Goal: Information Seeking & Learning: Learn about a topic

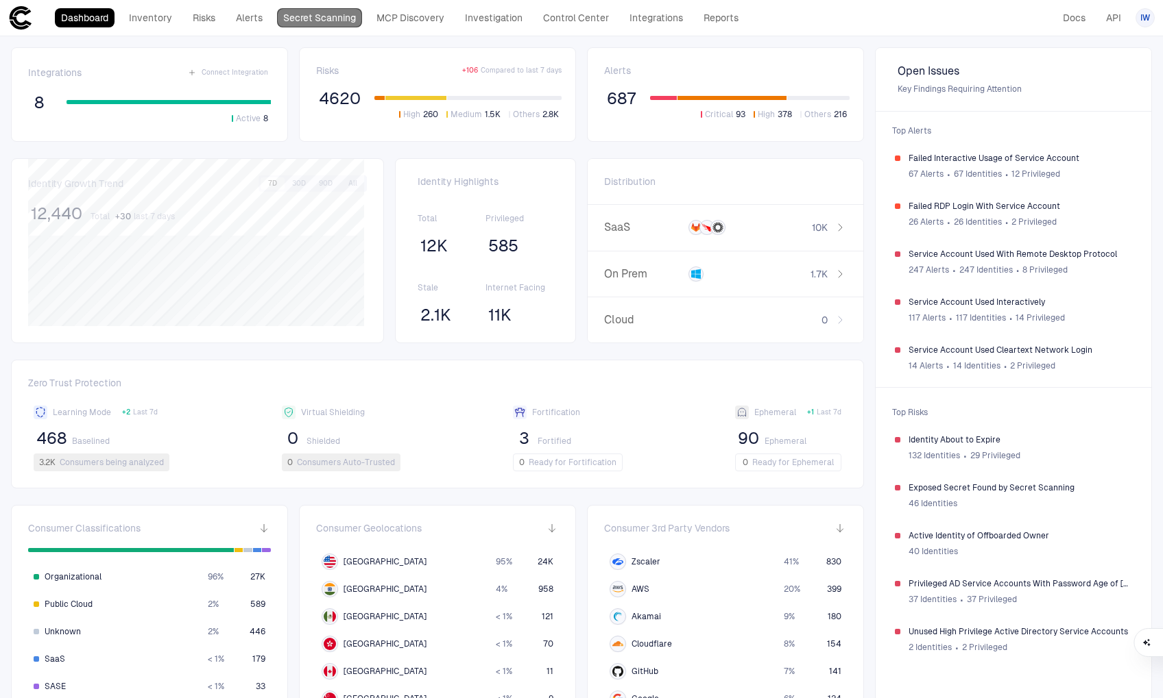
click at [335, 11] on link "Secret Scanning" at bounding box center [319, 17] width 85 height 19
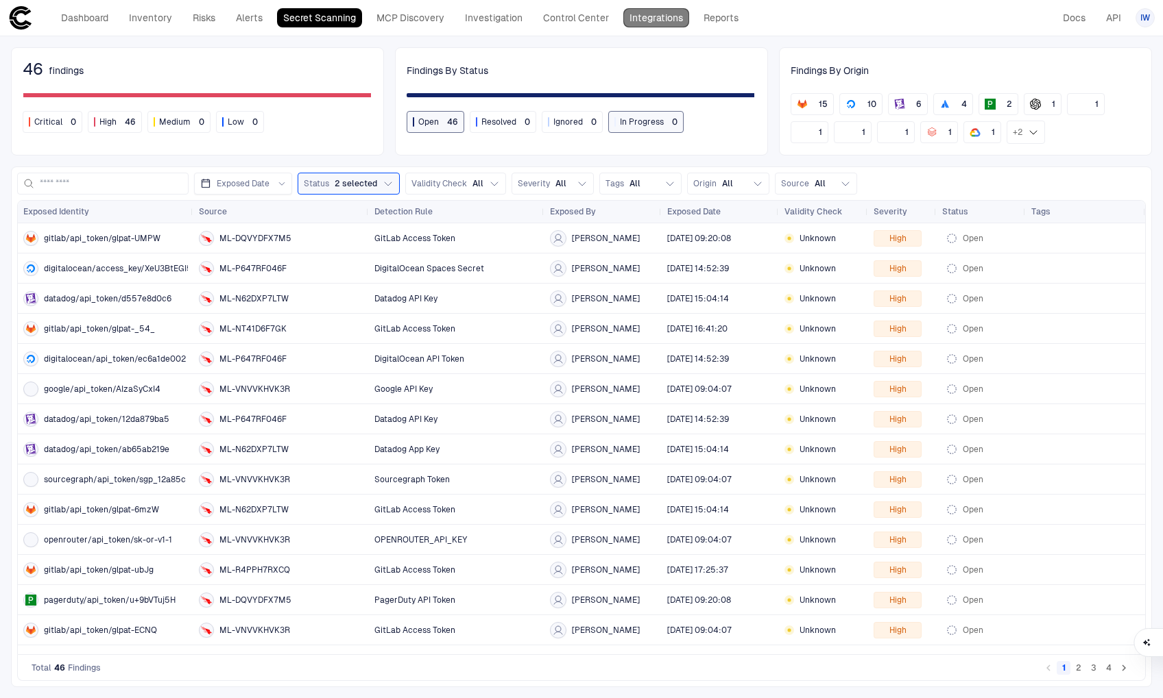
click at [660, 21] on link "Integrations" at bounding box center [656, 17] width 66 height 19
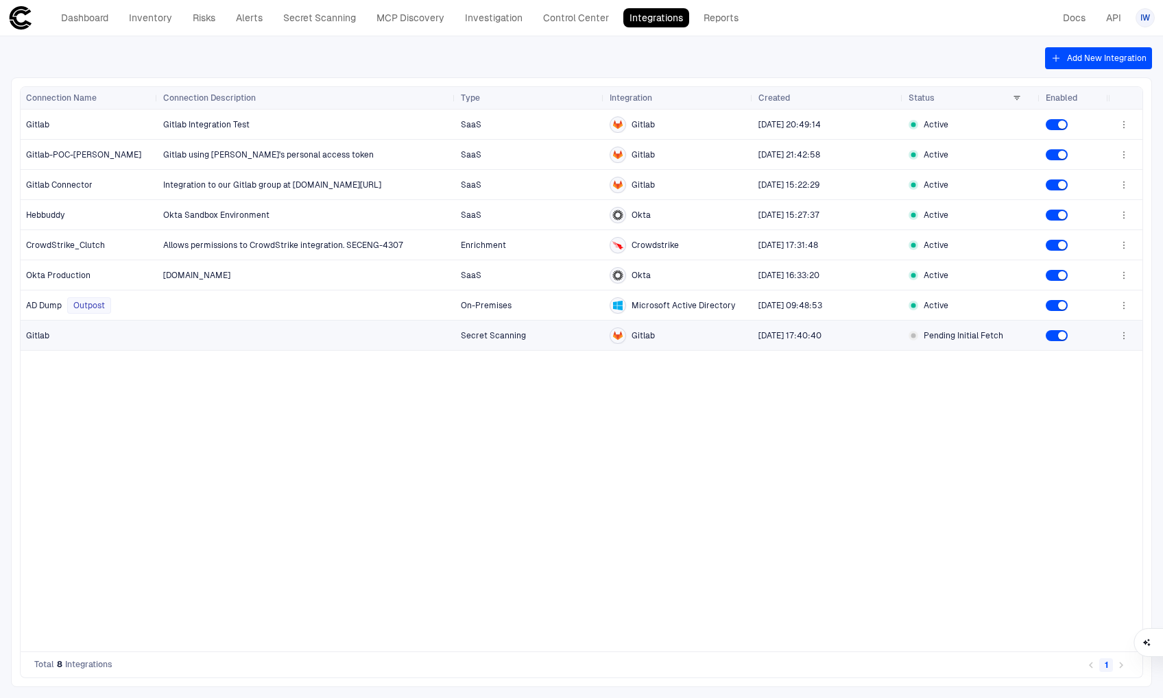
click at [286, 344] on div at bounding box center [306, 335] width 287 height 28
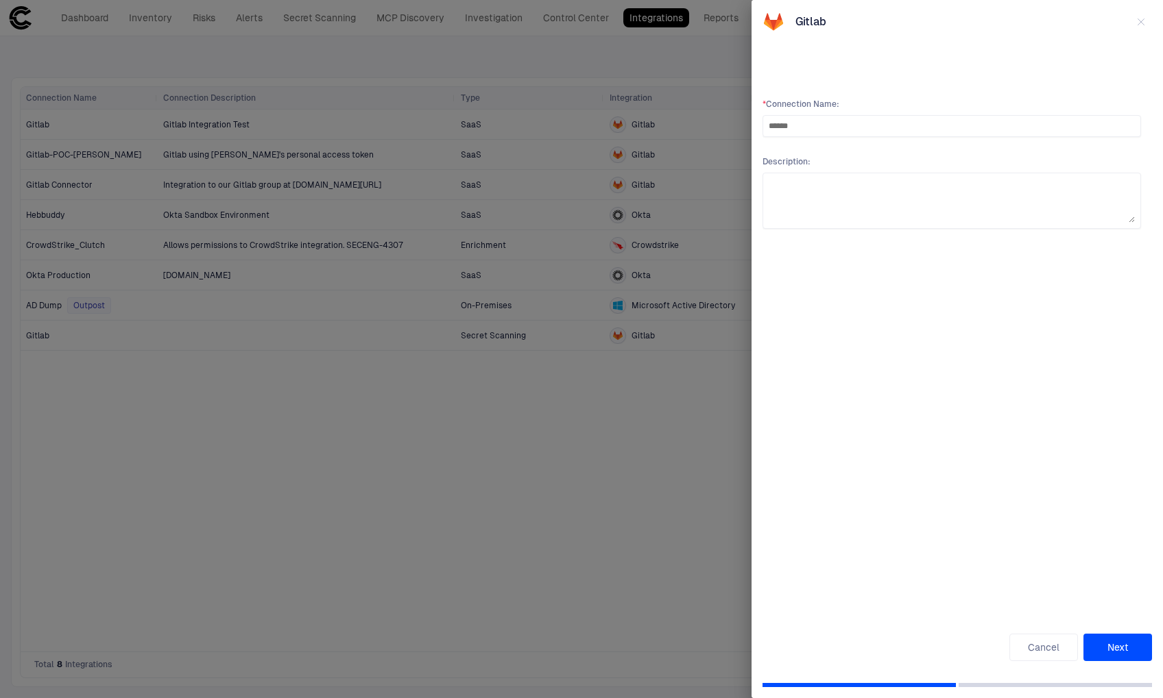
click at [1103, 646] on button "Next" at bounding box center [1117, 647] width 69 height 27
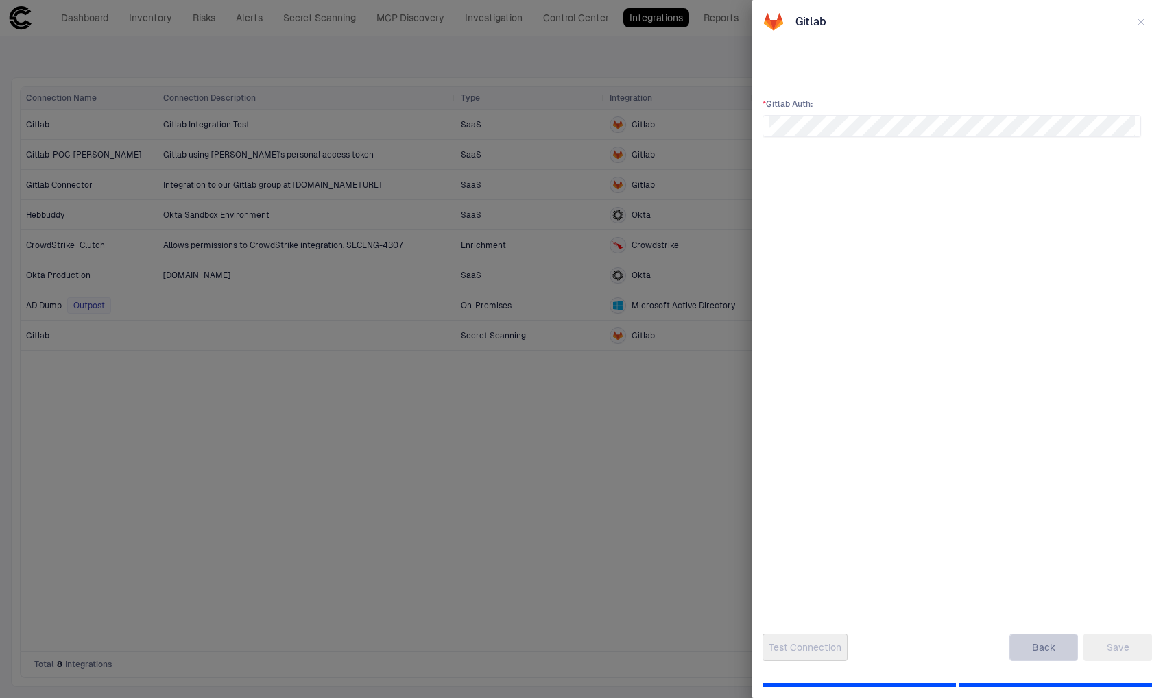
click at [1034, 652] on button "Back" at bounding box center [1043, 647] width 69 height 27
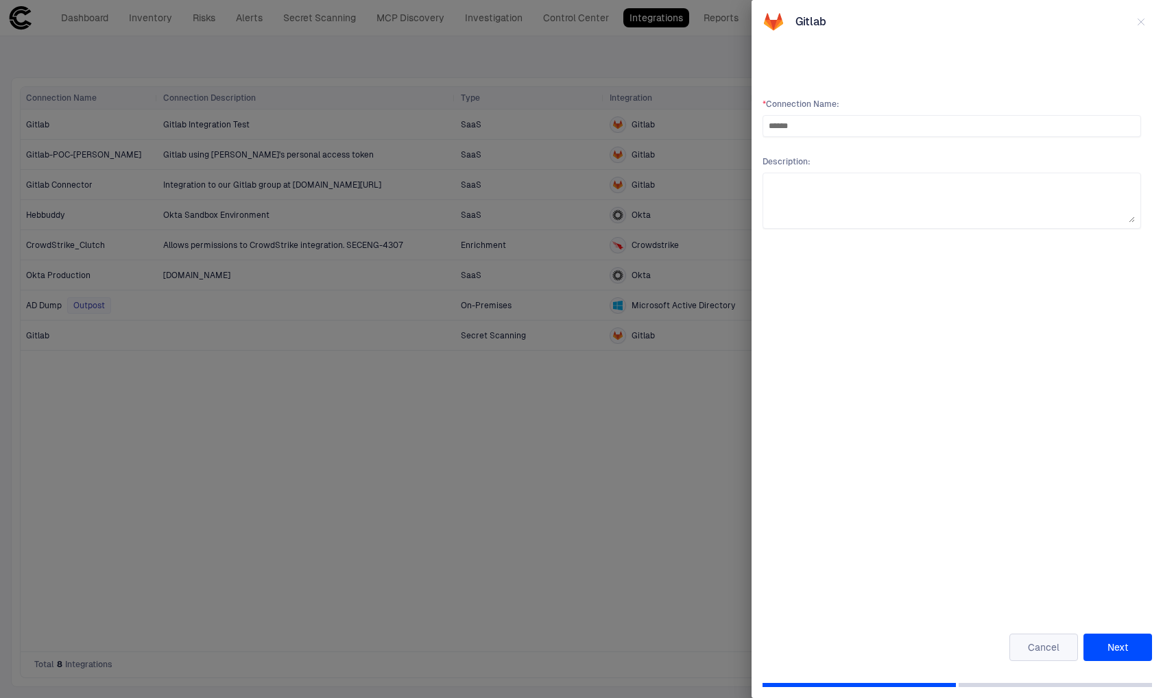
click at [1034, 652] on button "Cancel" at bounding box center [1043, 647] width 69 height 27
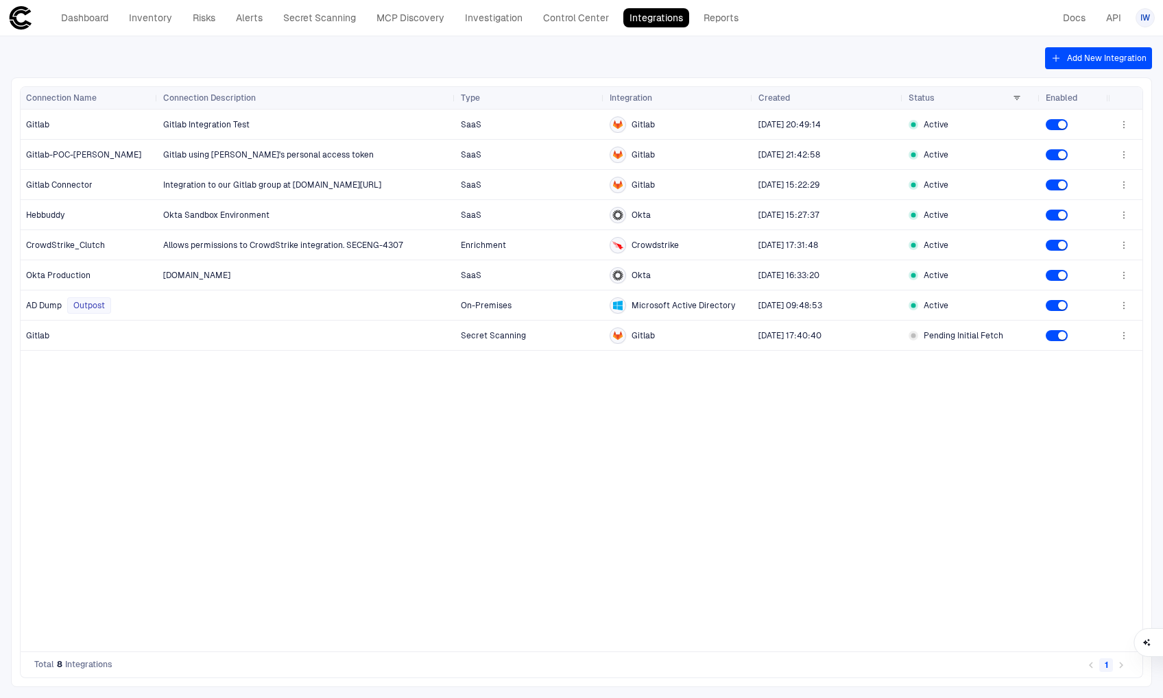
click at [724, 561] on div "Gitlab Integration Test SaaS Gitlab [DATE] 20:49:14 Active Gitlab using [PERSON…" at bounding box center [633, 381] width 950 height 542
click at [180, 326] on div at bounding box center [306, 335] width 287 height 28
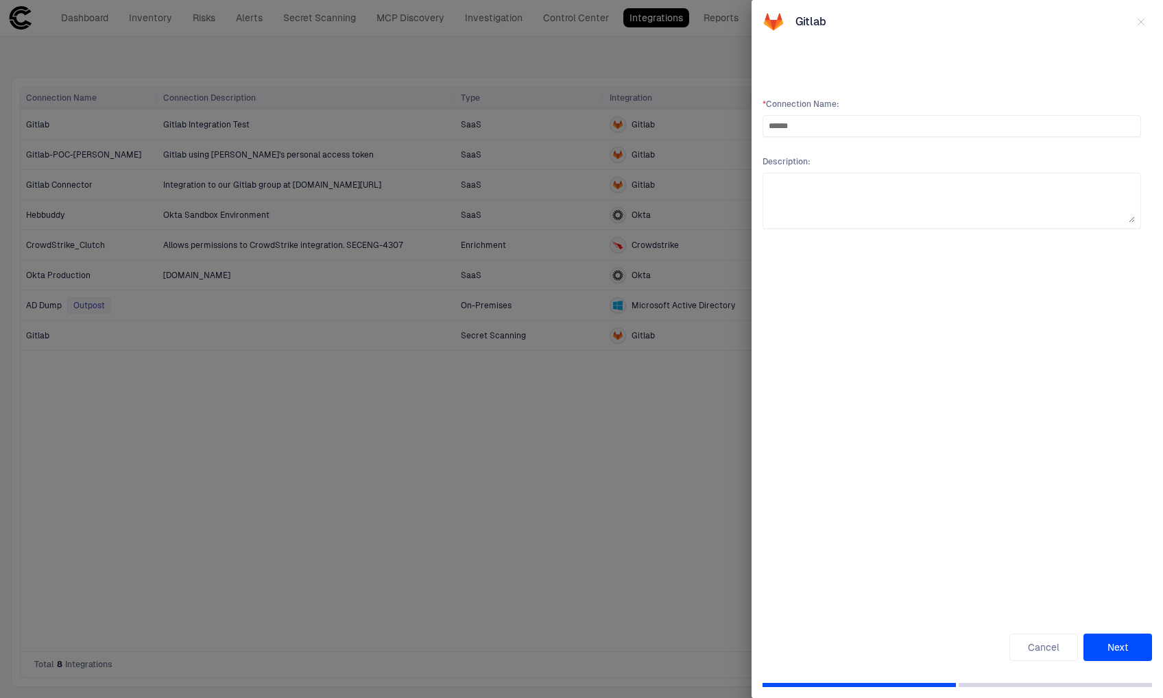
click at [1132, 647] on button "Next" at bounding box center [1117, 647] width 69 height 27
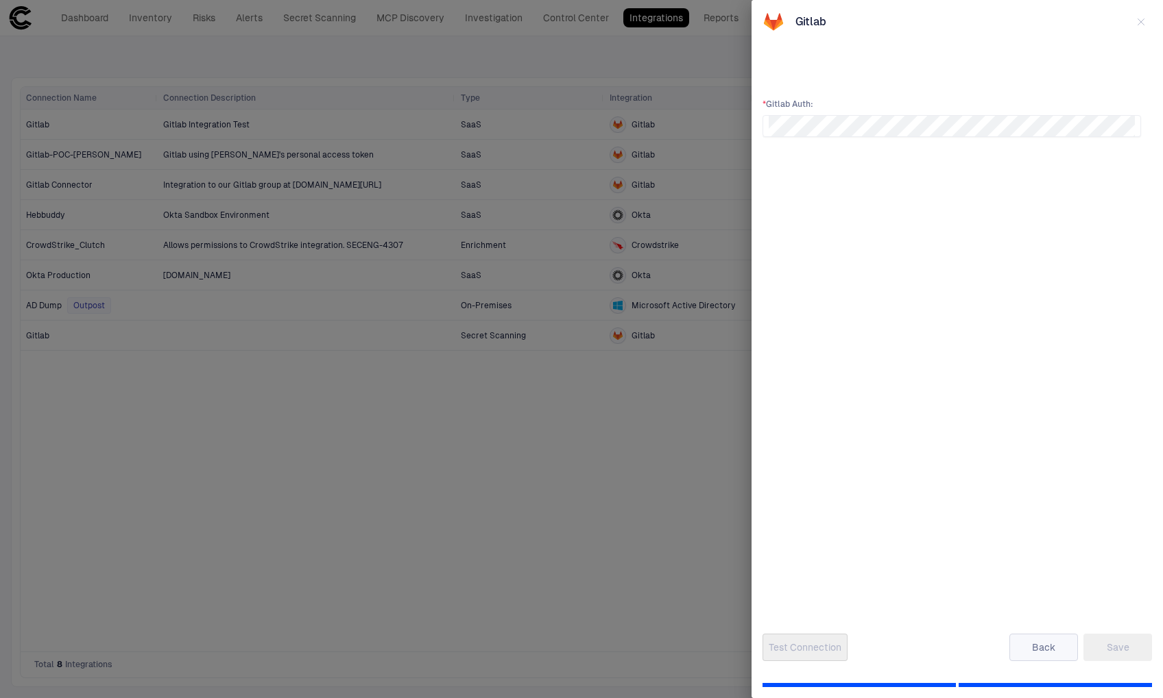
click at [1042, 637] on button "Back" at bounding box center [1043, 647] width 69 height 27
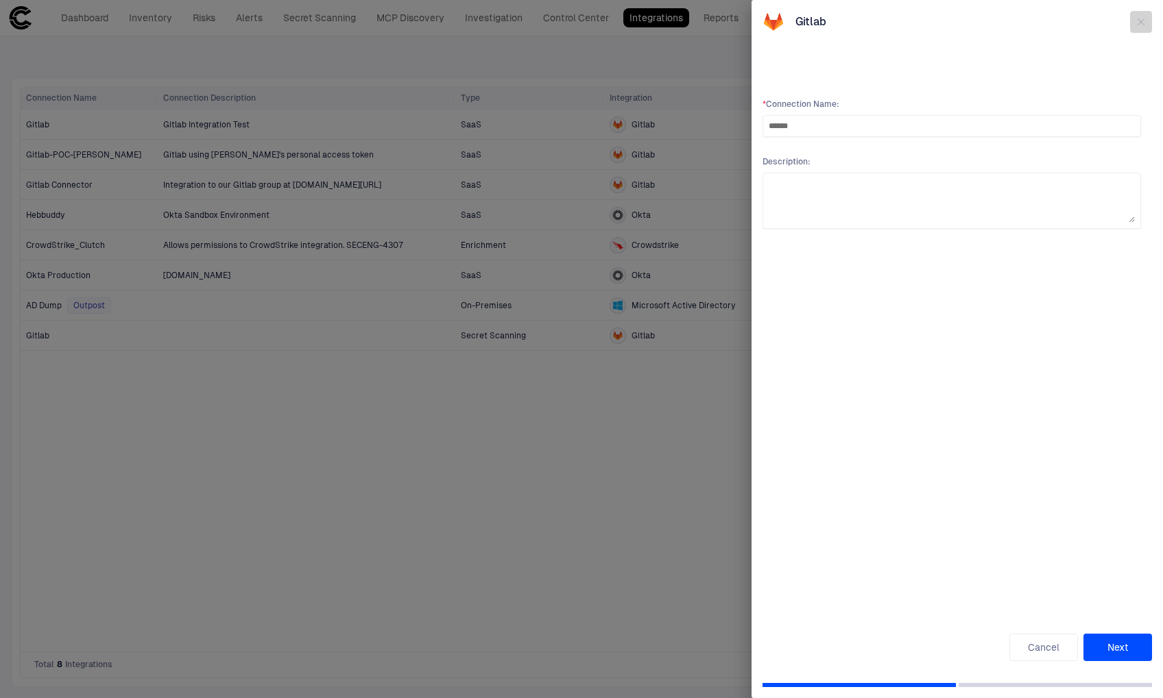
click at [1137, 25] on icon "button" at bounding box center [1140, 21] width 11 height 11
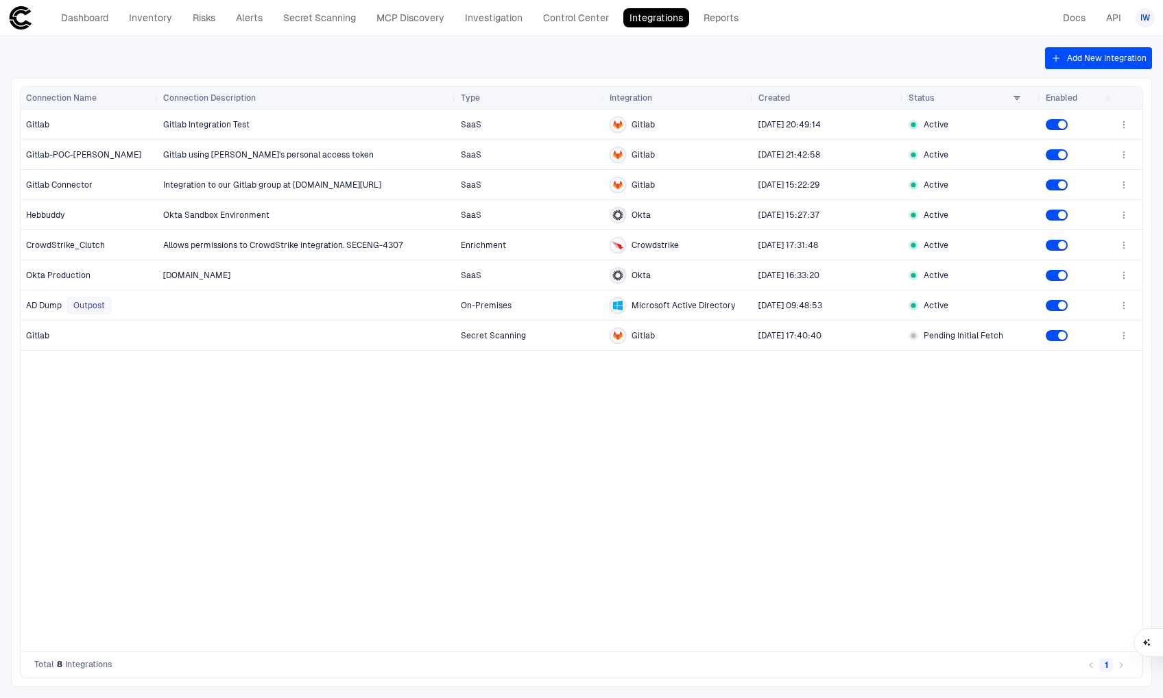
click at [672, 510] on div "Gitlab Integration Test SaaS Gitlab [DATE] 20:49:14 Active Gitlab using [PERSON…" at bounding box center [633, 381] width 950 height 542
click at [1132, 186] on button "button" at bounding box center [1123, 185] width 22 height 22
click at [1085, 213] on li "Edit" at bounding box center [1080, 216] width 92 height 22
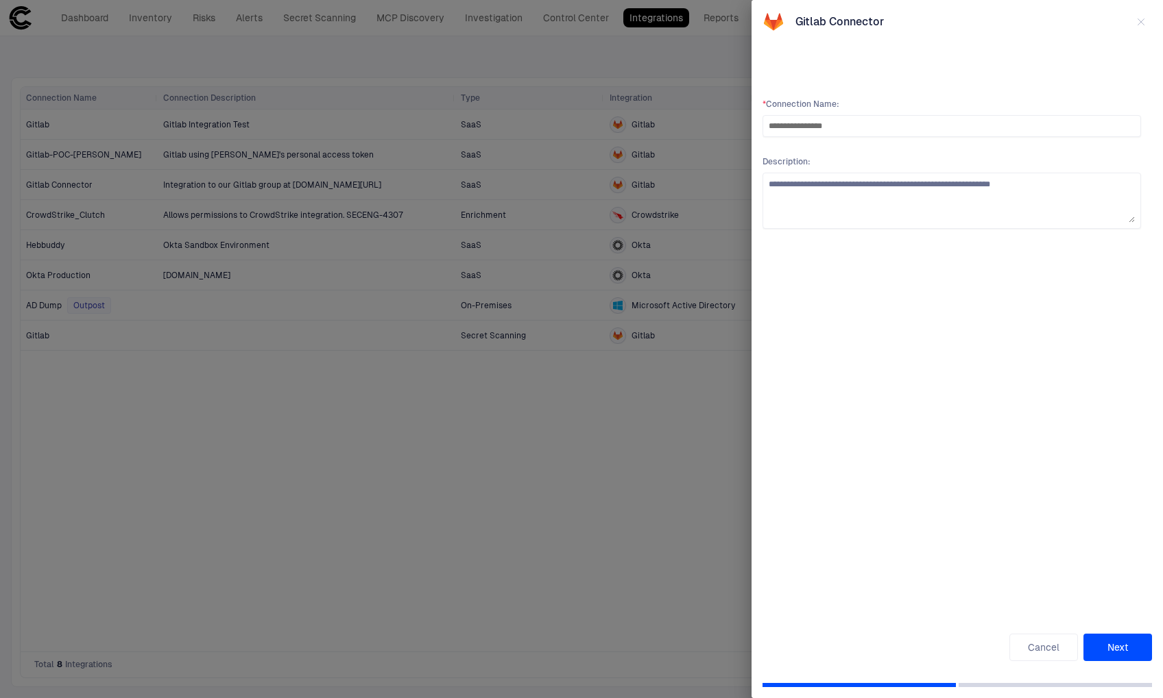
click at [1117, 650] on button "Next" at bounding box center [1117, 647] width 69 height 27
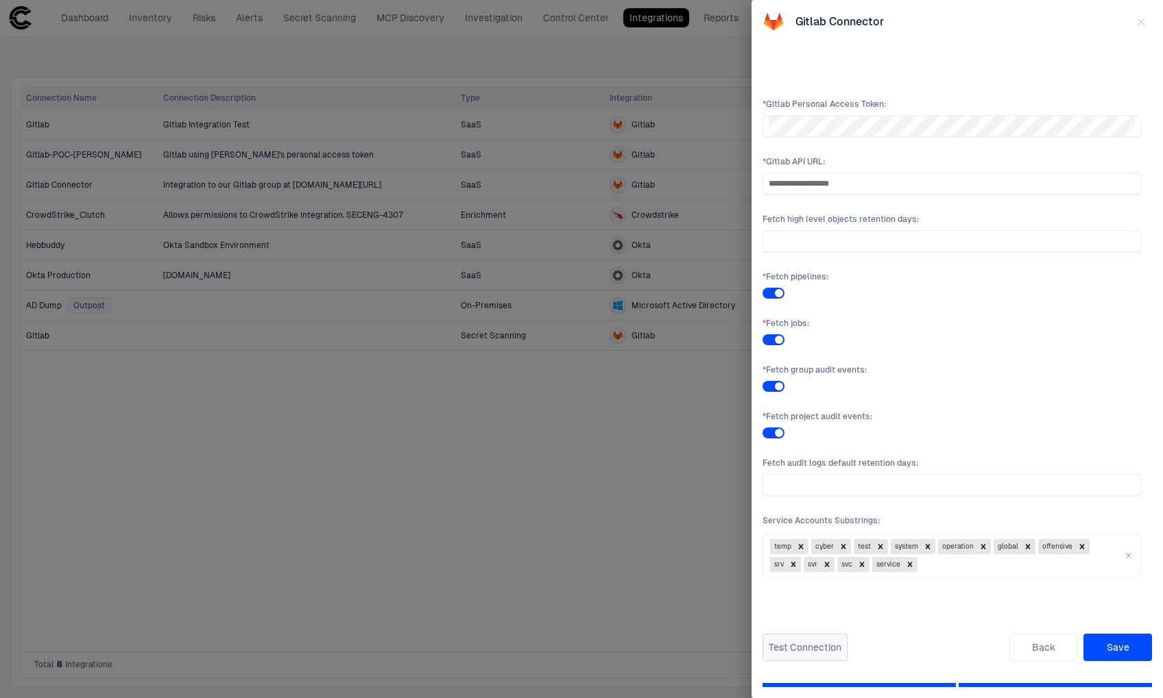
click at [802, 650] on button "Test Connection" at bounding box center [804, 647] width 85 height 27
click at [1039, 652] on button "Back" at bounding box center [1043, 647] width 69 height 27
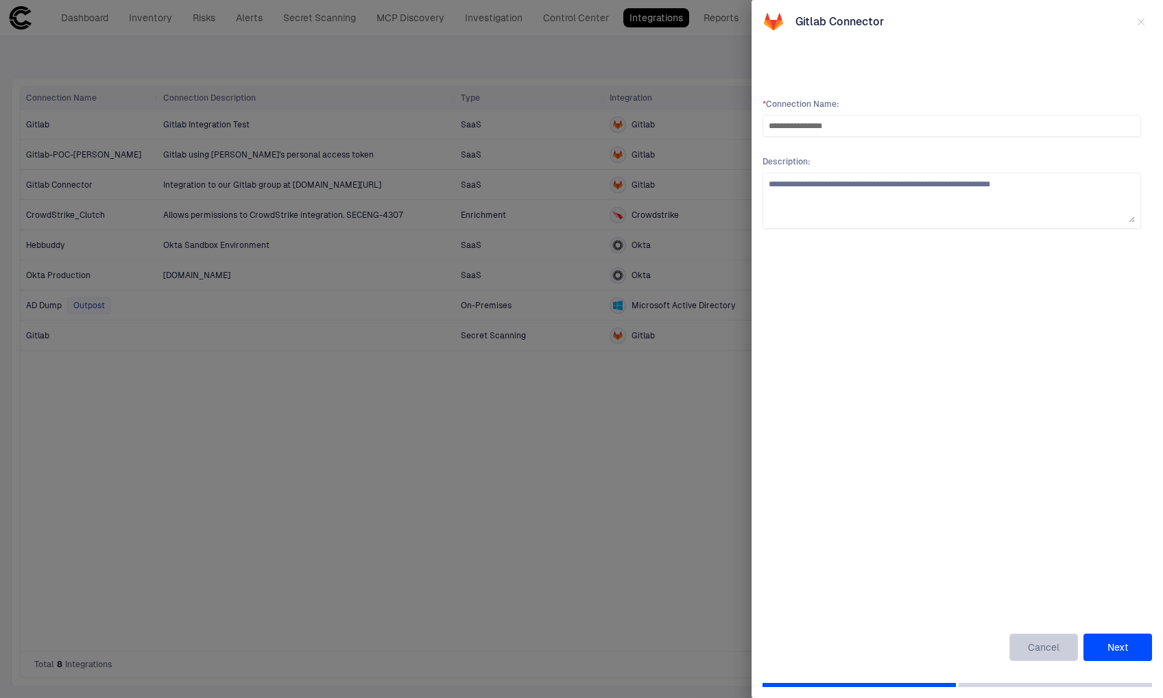
click at [1036, 648] on button "Cancel" at bounding box center [1043, 647] width 69 height 27
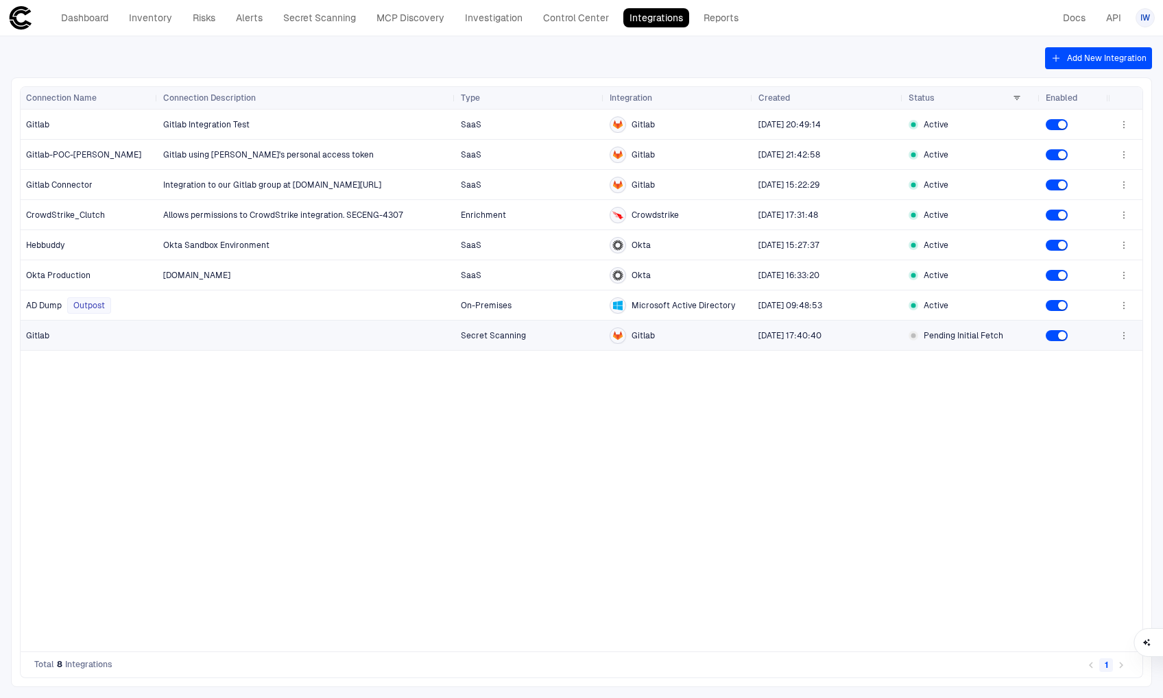
click at [378, 341] on div at bounding box center [306, 335] width 287 height 28
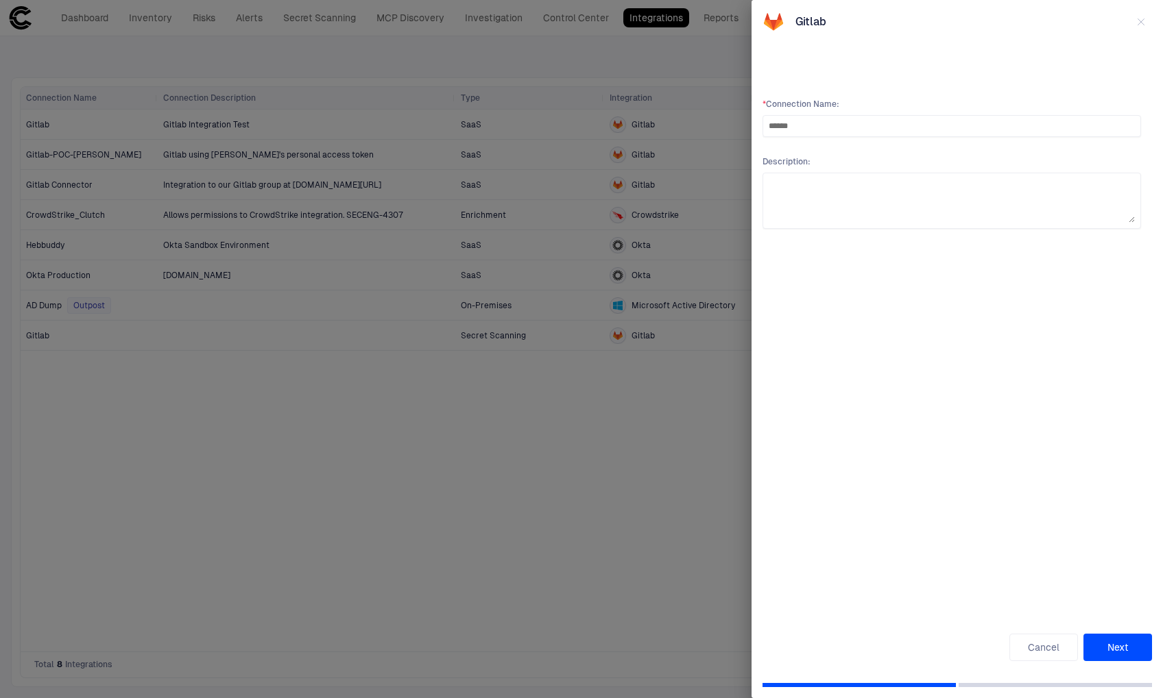
click at [1122, 636] on button "Next" at bounding box center [1117, 647] width 69 height 27
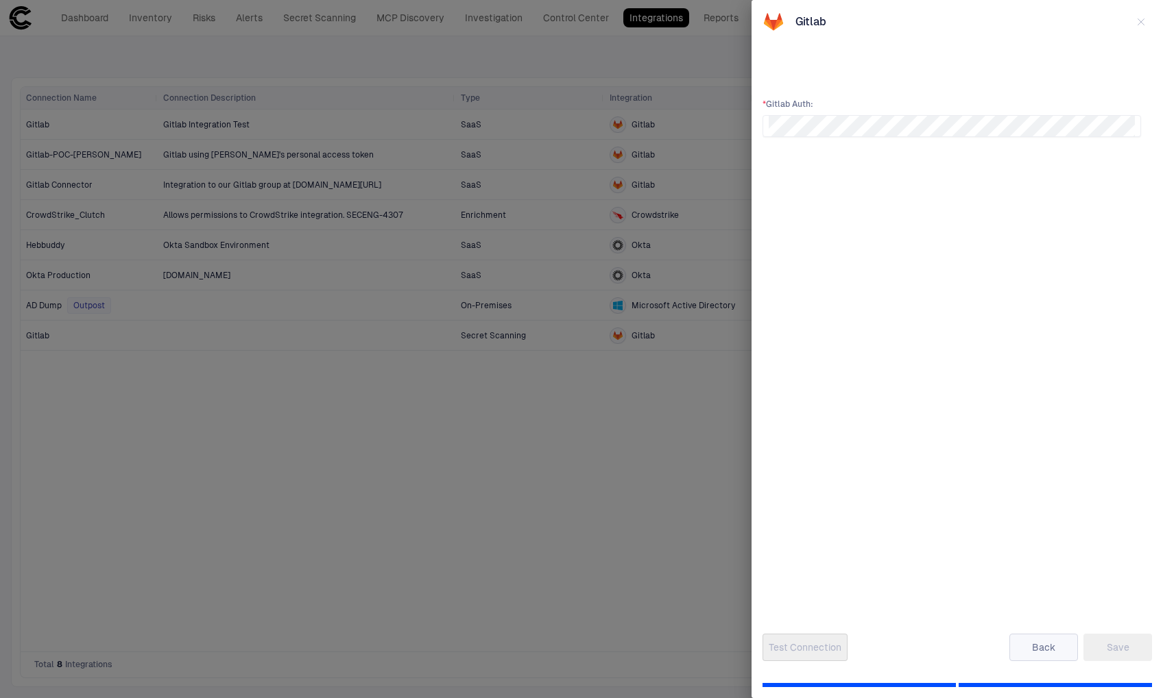
click at [1047, 653] on button "Back" at bounding box center [1043, 647] width 69 height 27
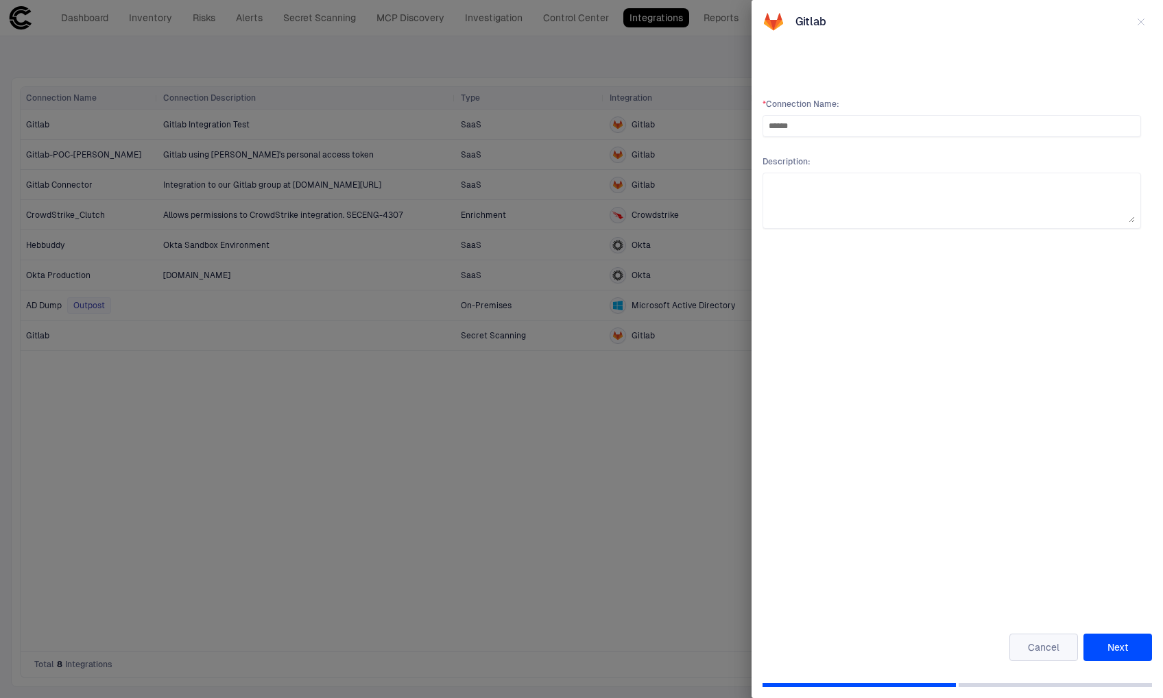
click at [1038, 657] on button "Cancel" at bounding box center [1043, 647] width 69 height 27
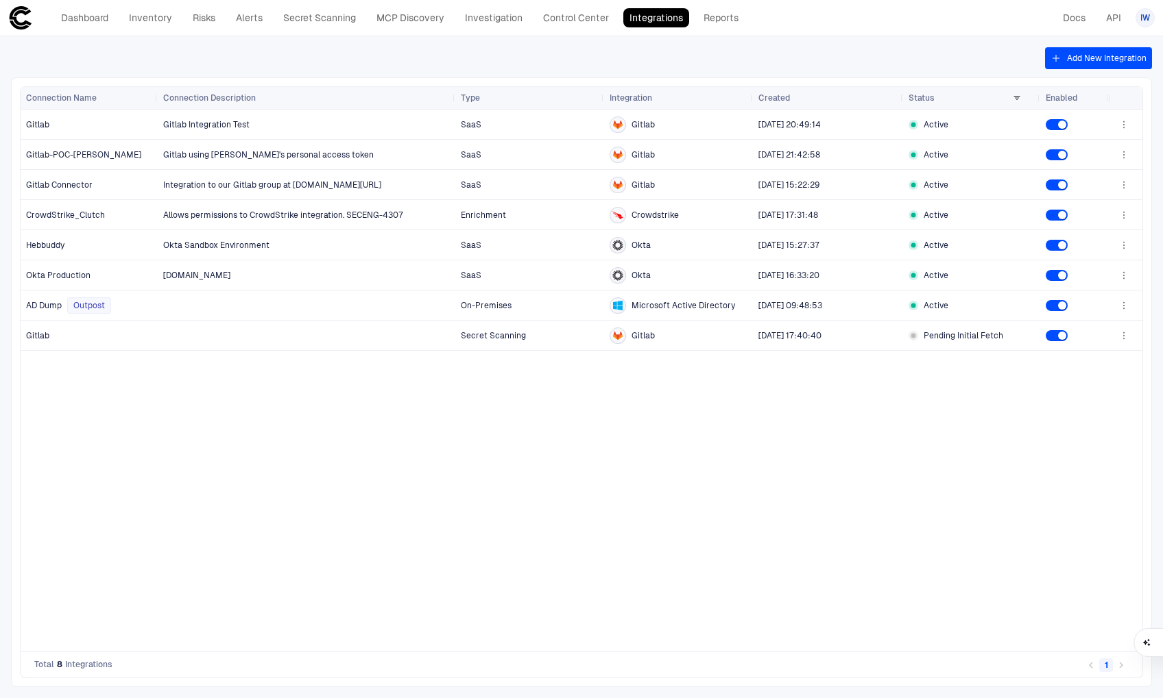
click at [744, 508] on div "Gitlab Integration Test SaaS Gitlab [DATE] 20:49:14 Active Gitlab using [PERSON…" at bounding box center [633, 381] width 950 height 542
click at [1128, 126] on icon "button" at bounding box center [1123, 124] width 11 height 11
click at [980, 443] on div at bounding box center [581, 349] width 1163 height 698
click at [397, 19] on link "MCP Discovery" at bounding box center [410, 17] width 80 height 19
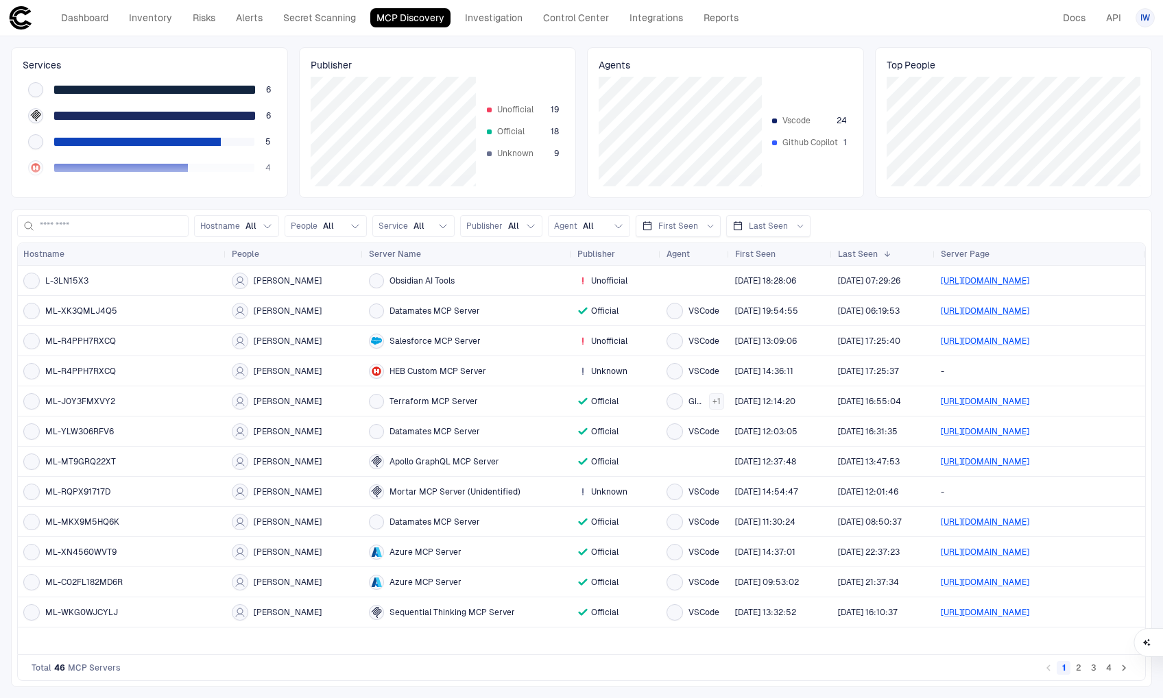
click at [71, 310] on span "ML-XK3QMLJ4Q5" at bounding box center [81, 311] width 72 height 11
click at [122, 305] on div "ML-XK3QMLJ4Q5" at bounding box center [121, 311] width 197 height 16
click at [128, 315] on div "ML-XK3QMLJ4Q5" at bounding box center [121, 311] width 197 height 16
click at [143, 315] on div "ML-XK3QMLJ4Q5" at bounding box center [121, 311] width 197 height 16
click at [283, 315] on span "[PERSON_NAME]" at bounding box center [288, 311] width 68 height 11
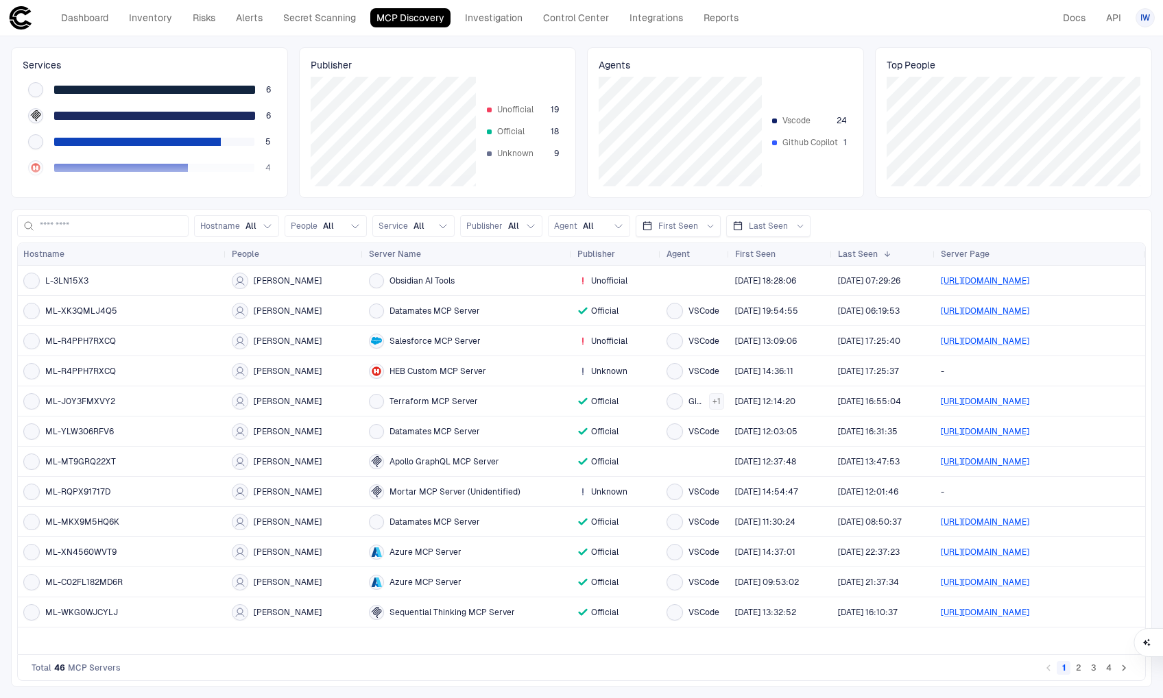
click at [424, 312] on span "Datamates MCP Server" at bounding box center [434, 311] width 90 height 11
click at [157, 311] on div "ML-XK3QMLJ4Q5" at bounding box center [121, 311] width 197 height 16
click at [632, 22] on link "Integrations" at bounding box center [656, 17] width 66 height 19
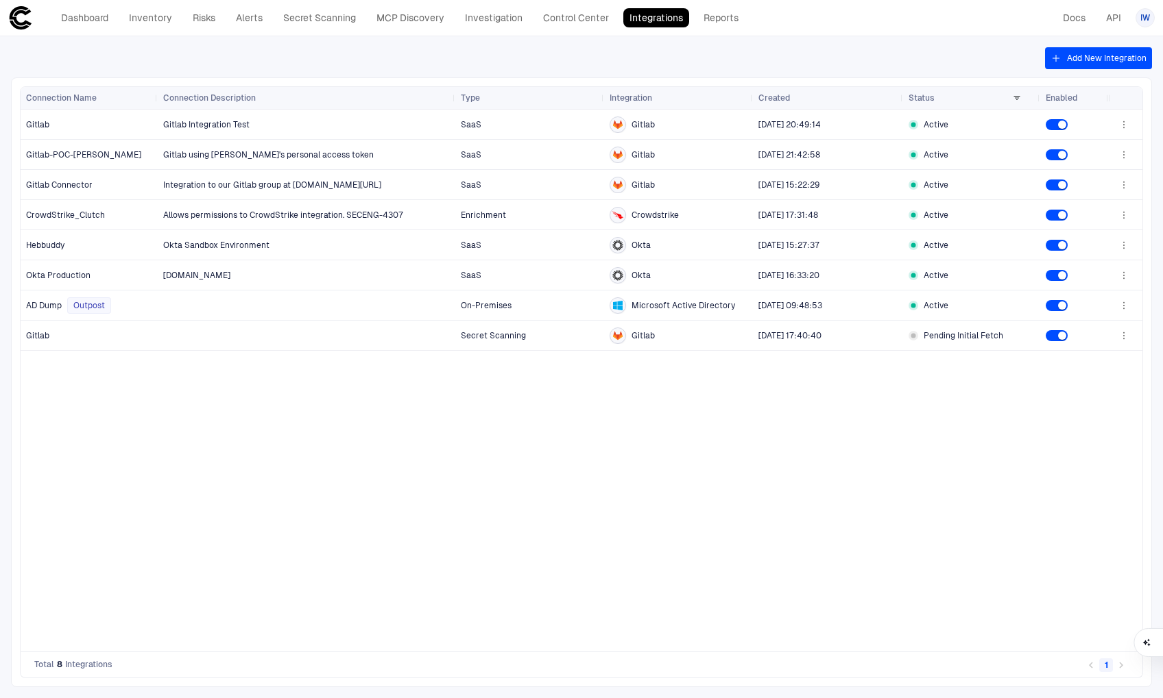
click at [1070, 59] on button "Add New Integration" at bounding box center [1098, 58] width 107 height 22
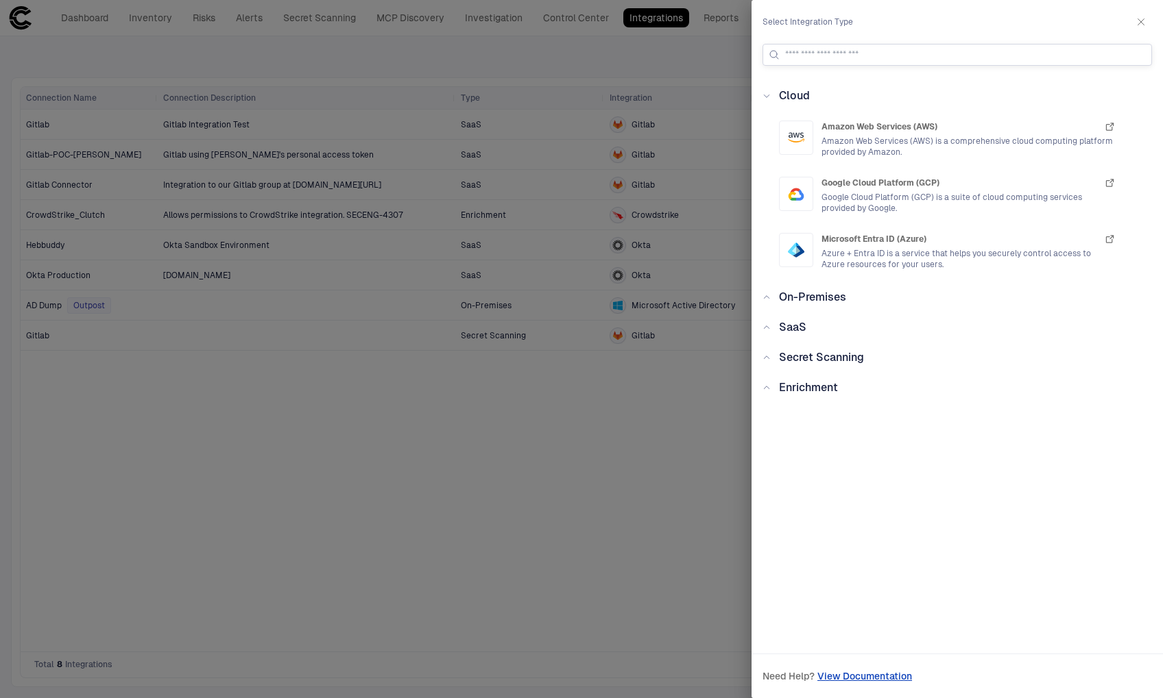
click at [865, 61] on input at bounding box center [965, 55] width 361 height 21
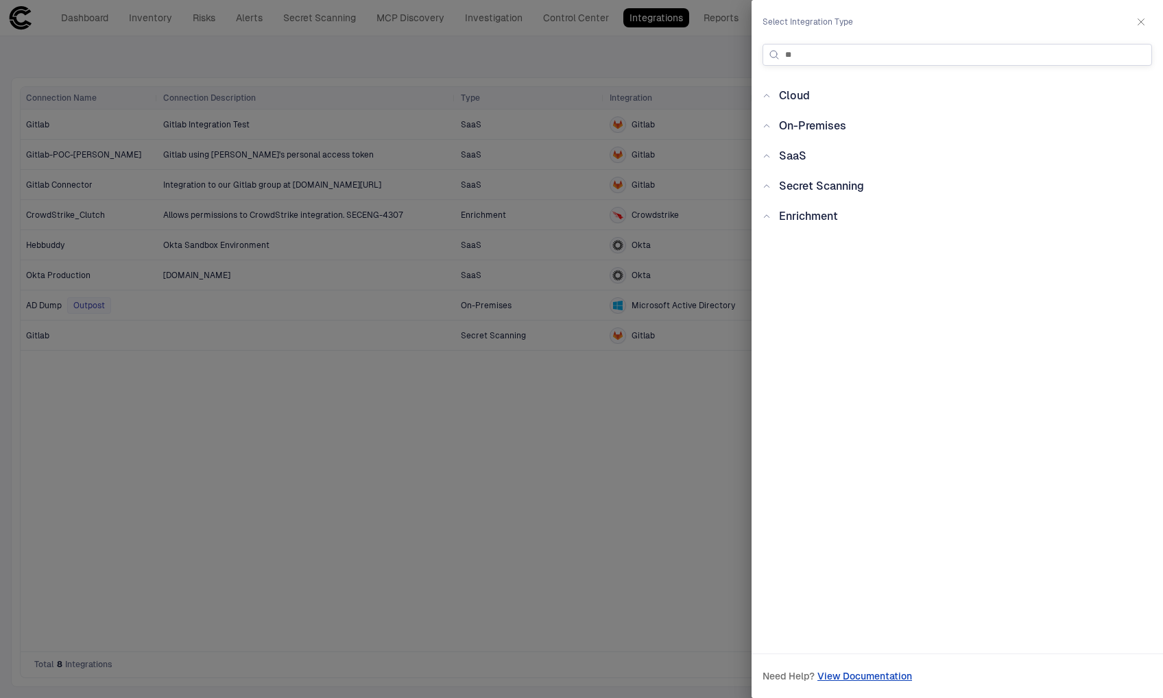
type input "*"
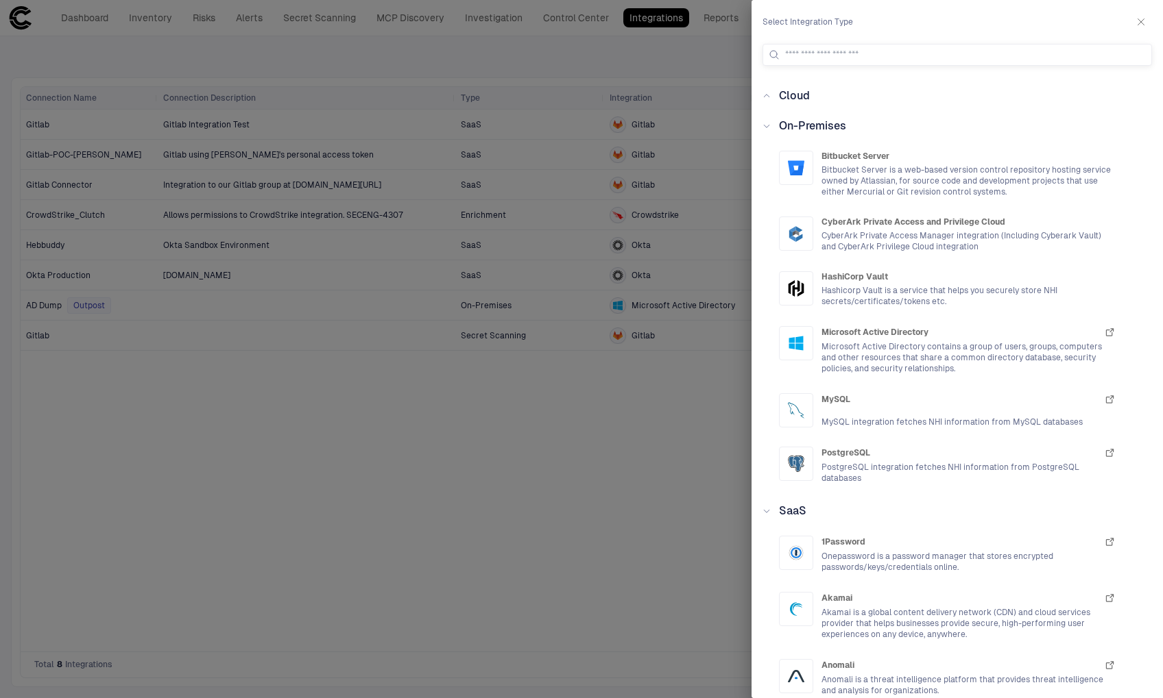
click at [344, 471] on div at bounding box center [581, 349] width 1163 height 698
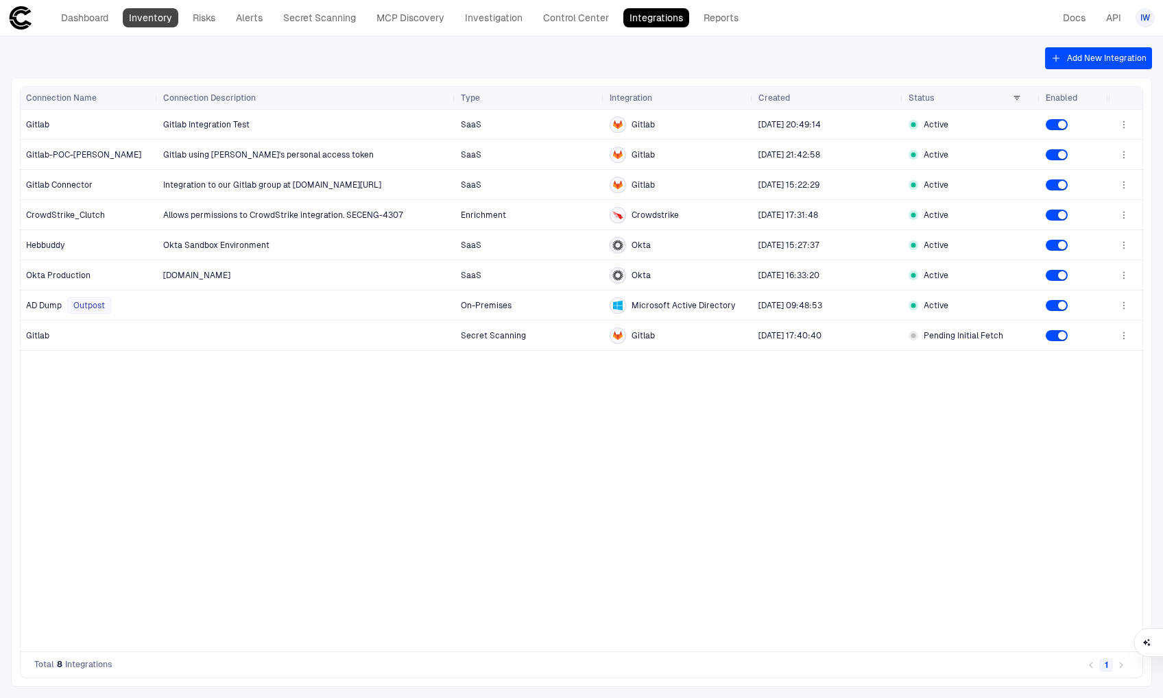
click at [134, 14] on link "Inventory" at bounding box center [151, 17] width 56 height 19
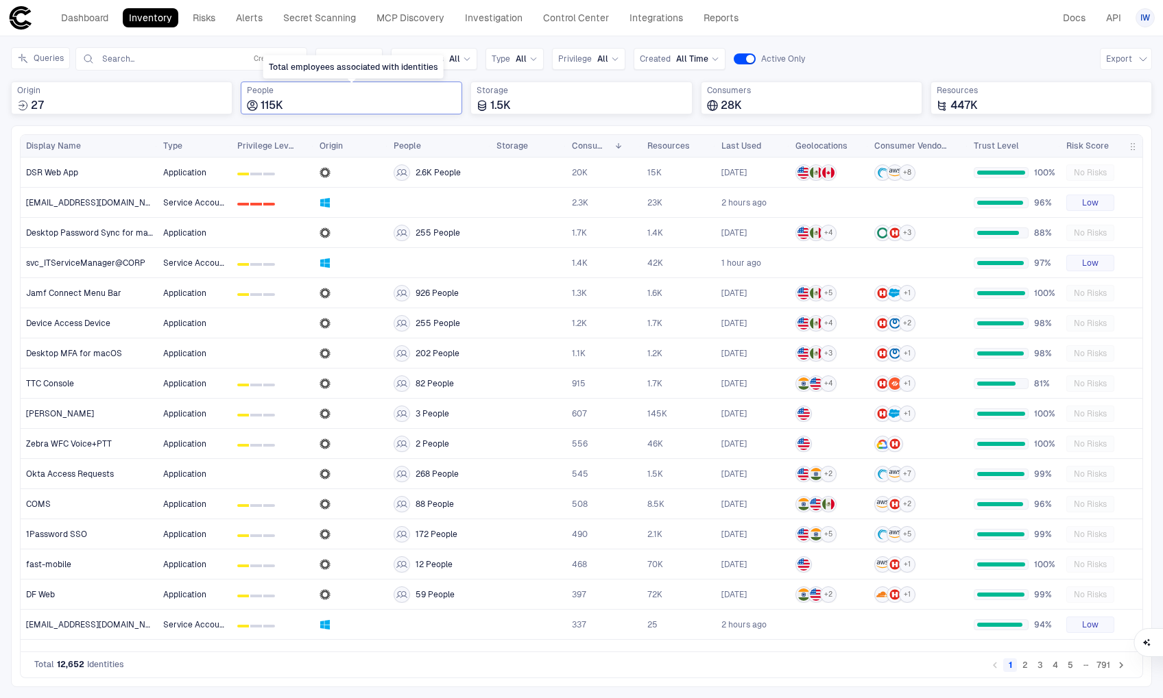
click at [367, 106] on div "115K" at bounding box center [351, 106] width 209 height 14
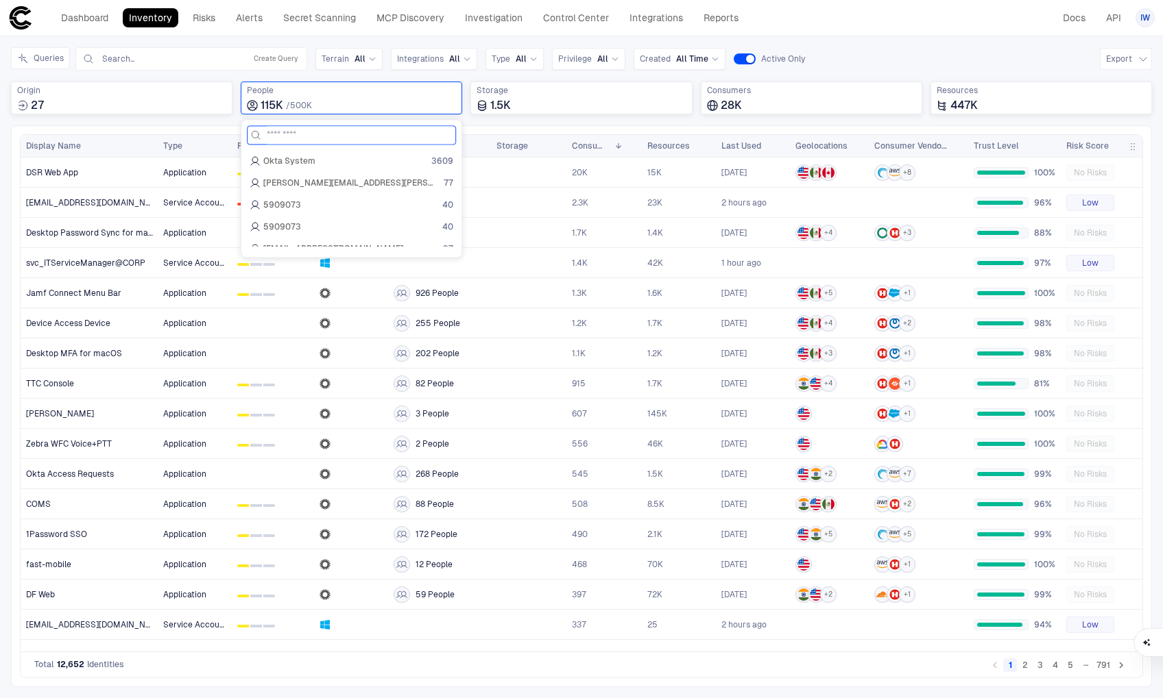
click at [329, 136] on input at bounding box center [360, 135] width 186 height 18
type input "******"
click at [343, 163] on span "[EMAIL_ADDRESS][DOMAIN_NAME]" at bounding box center [333, 161] width 140 height 11
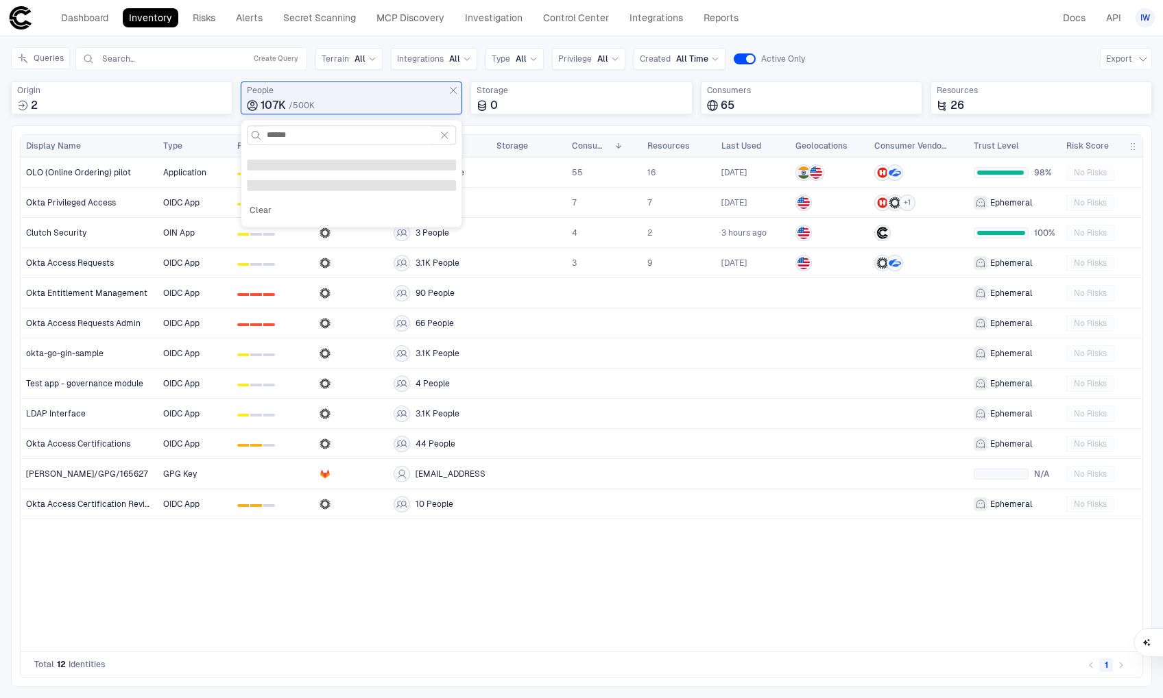
click at [443, 136] on icon "button" at bounding box center [444, 135] width 6 height 6
click at [479, 617] on div "Application 0 1 2 104K People 55 16 [DATE] 98% No Risks OIDC App 0 1 2 40 Peopl…" at bounding box center [650, 405] width 984 height 494
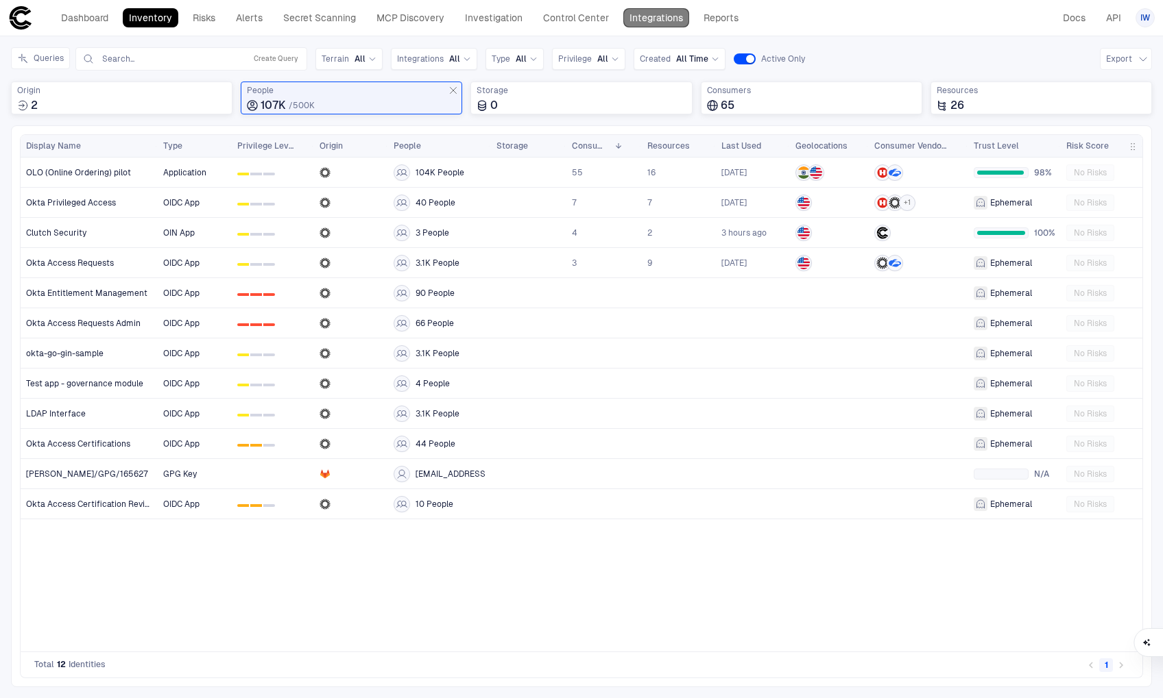
click at [657, 25] on link "Integrations" at bounding box center [656, 17] width 66 height 19
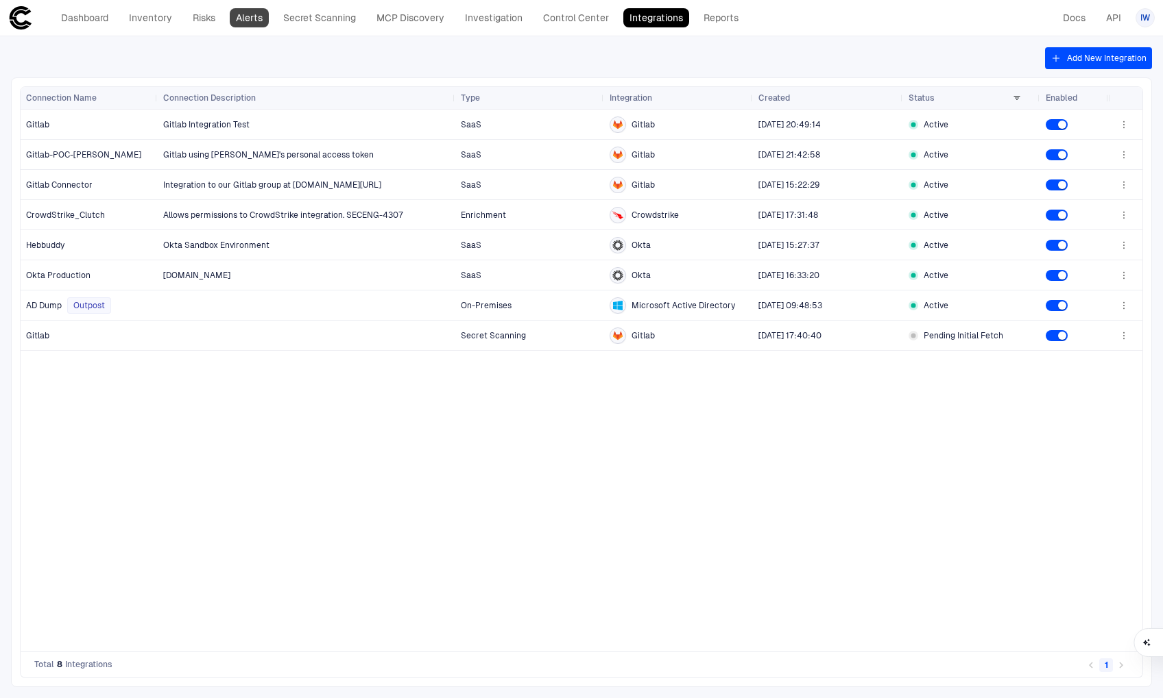
click at [243, 16] on link "Alerts" at bounding box center [249, 17] width 39 height 19
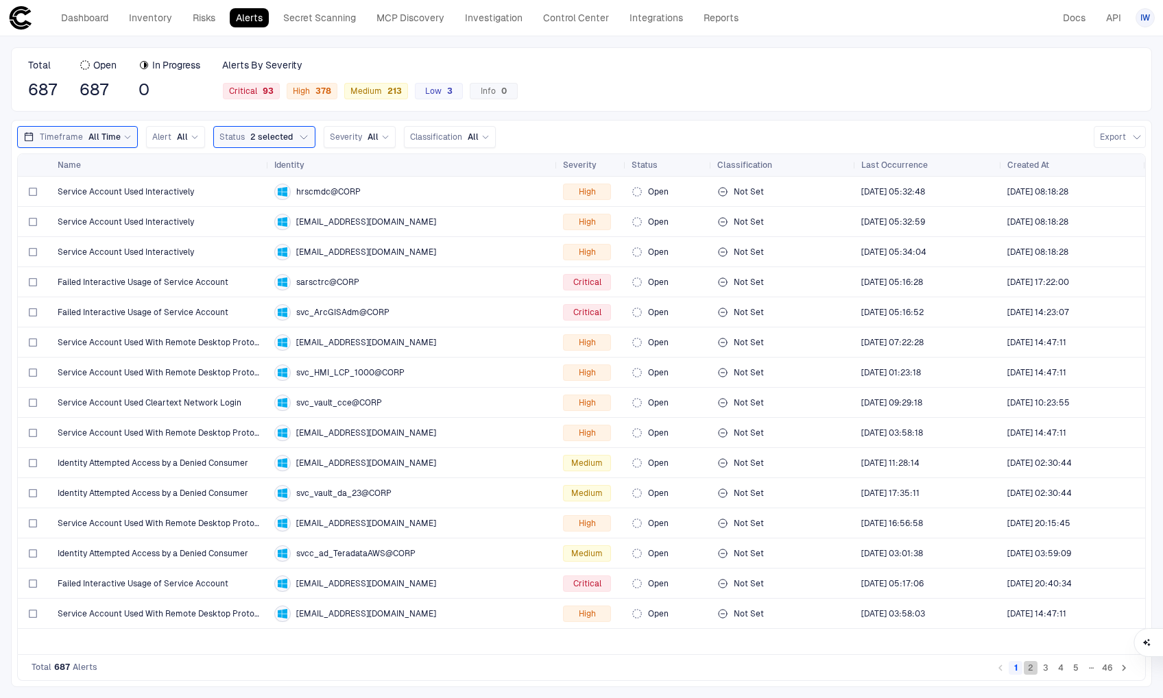
click at [1036, 673] on button "2" at bounding box center [1030, 668] width 14 height 14
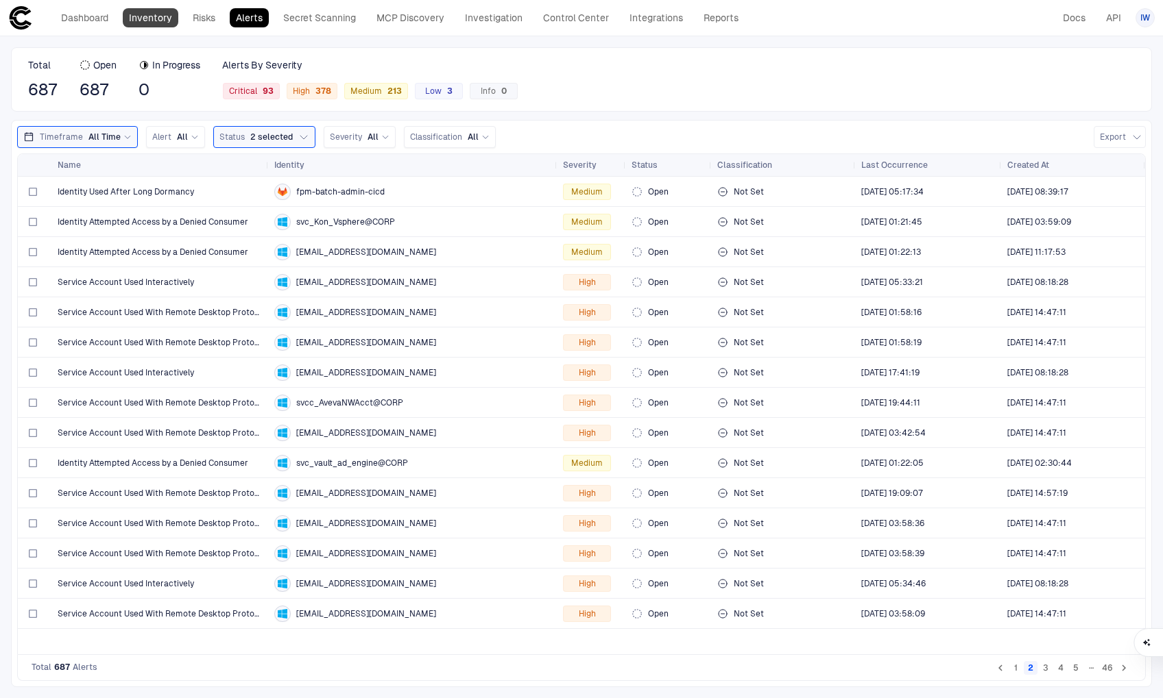
click at [158, 23] on link "Inventory" at bounding box center [151, 17] width 56 height 19
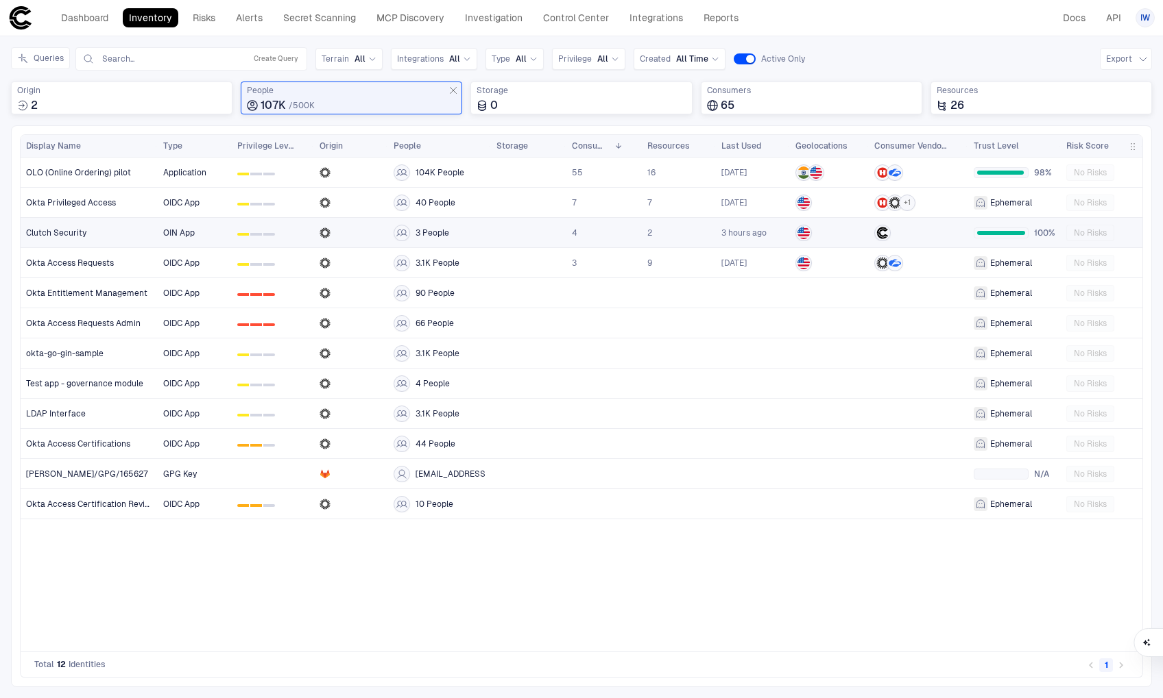
click at [84, 232] on div "Clutch Security" at bounding box center [89, 233] width 127 height 11
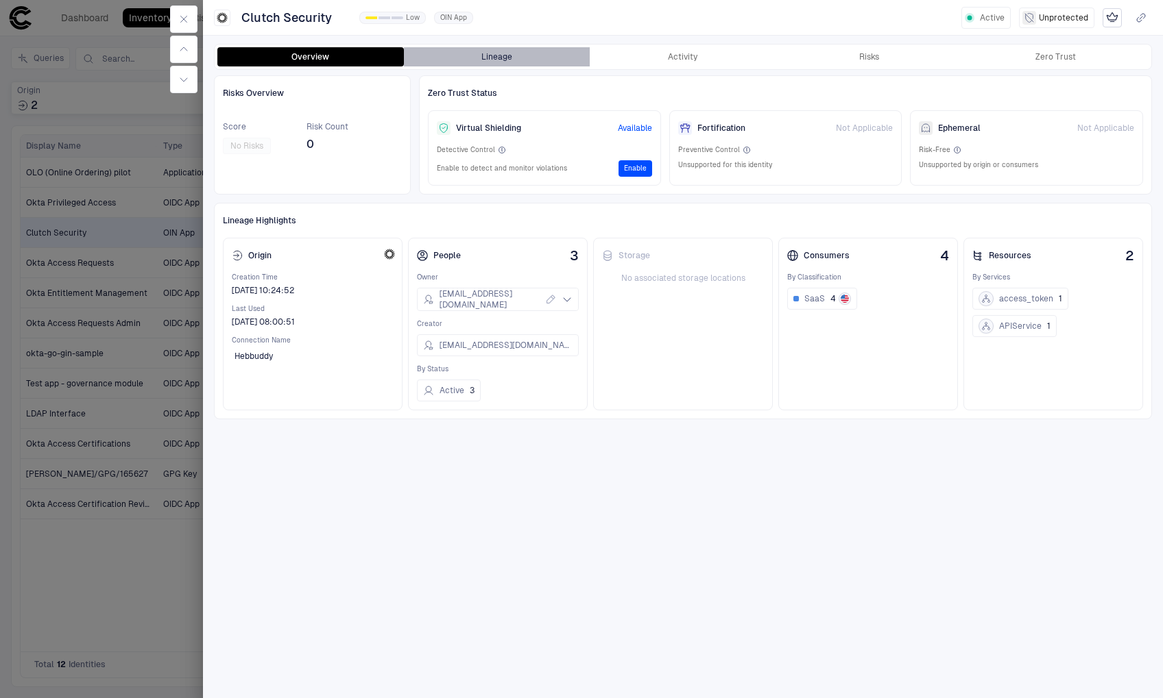
click at [520, 56] on button "Lineage" at bounding box center [497, 56] width 186 height 19
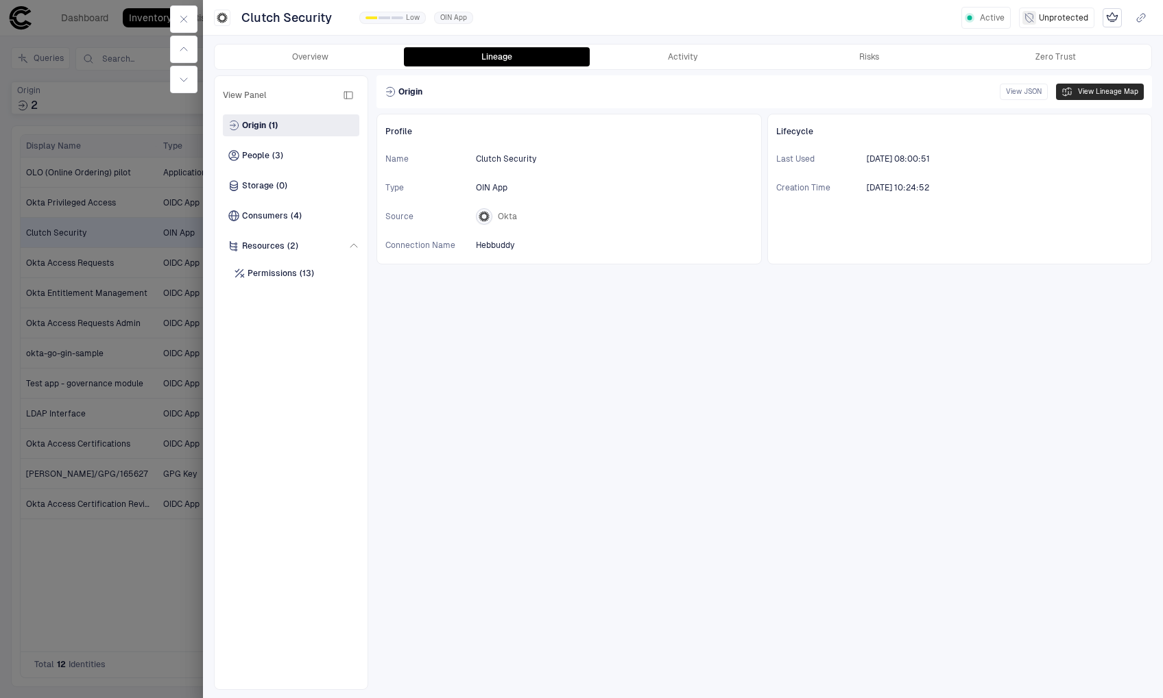
click at [1088, 88] on button "View Lineage Map" at bounding box center [1100, 92] width 88 height 16
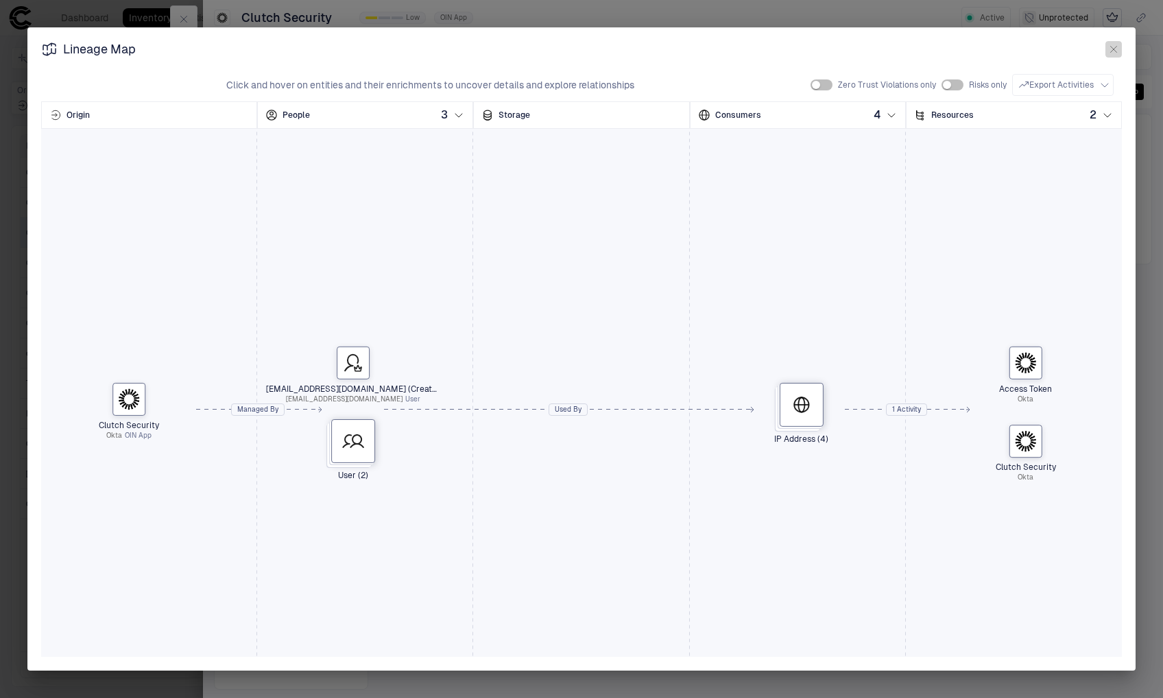
click at [1110, 52] on icon "button" at bounding box center [1113, 49] width 11 height 11
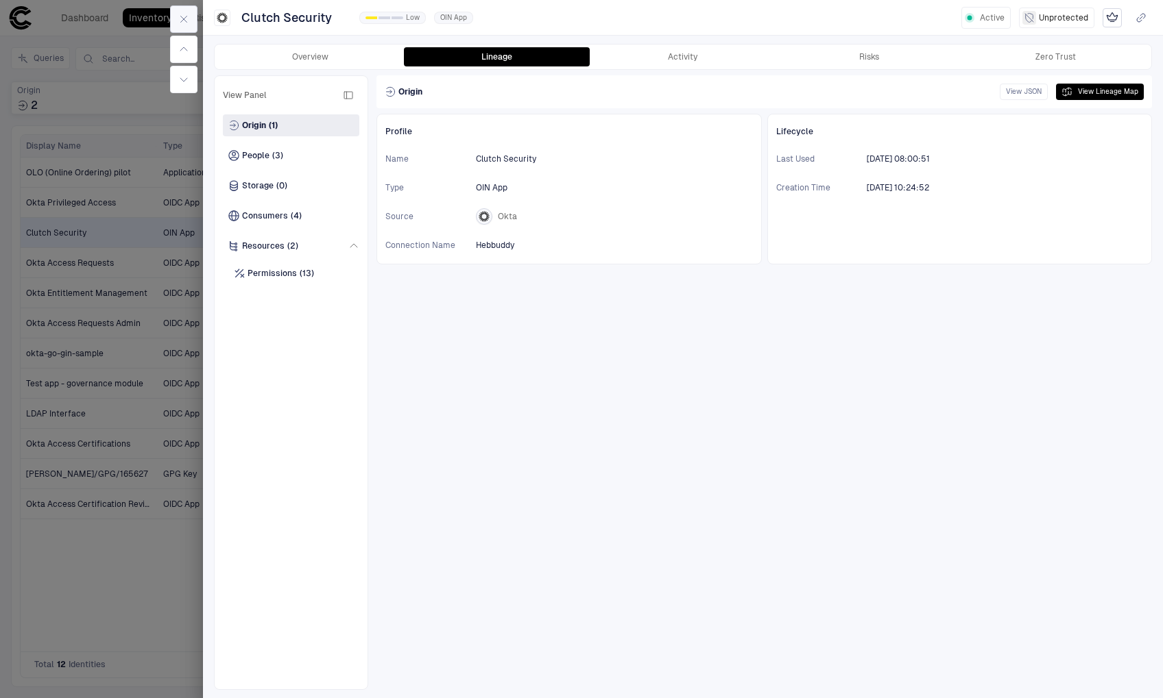
click at [180, 18] on icon "button" at bounding box center [183, 19] width 11 height 11
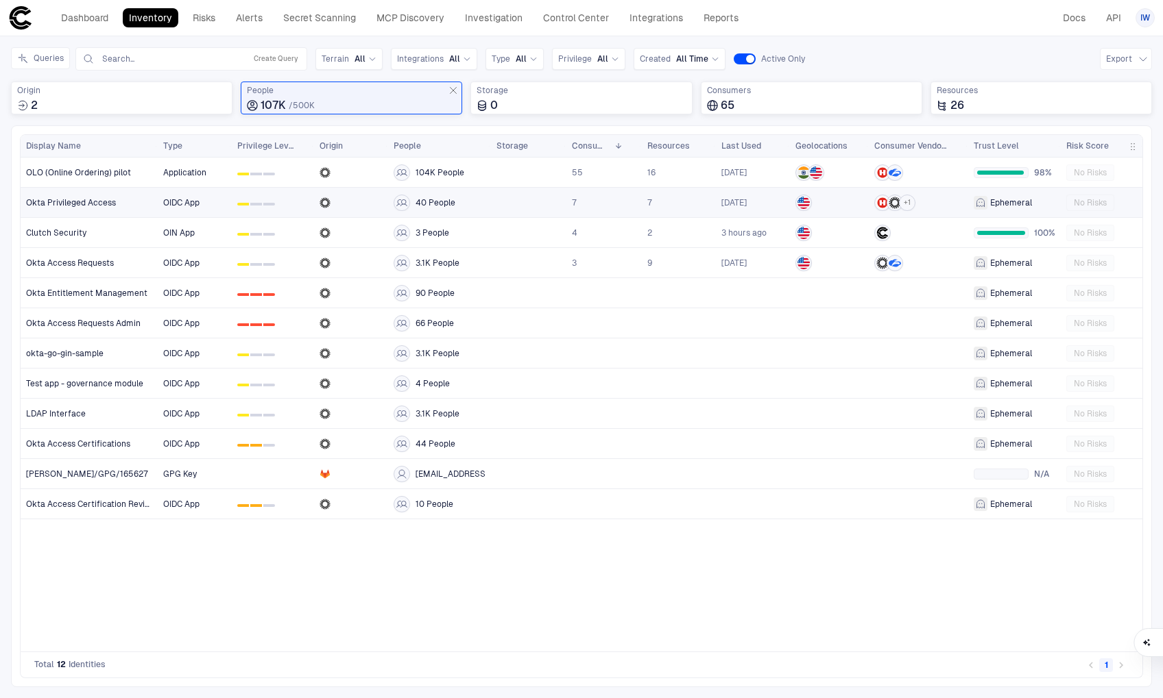
click at [86, 197] on span "Okta Privileged Access" at bounding box center [71, 202] width 90 height 11
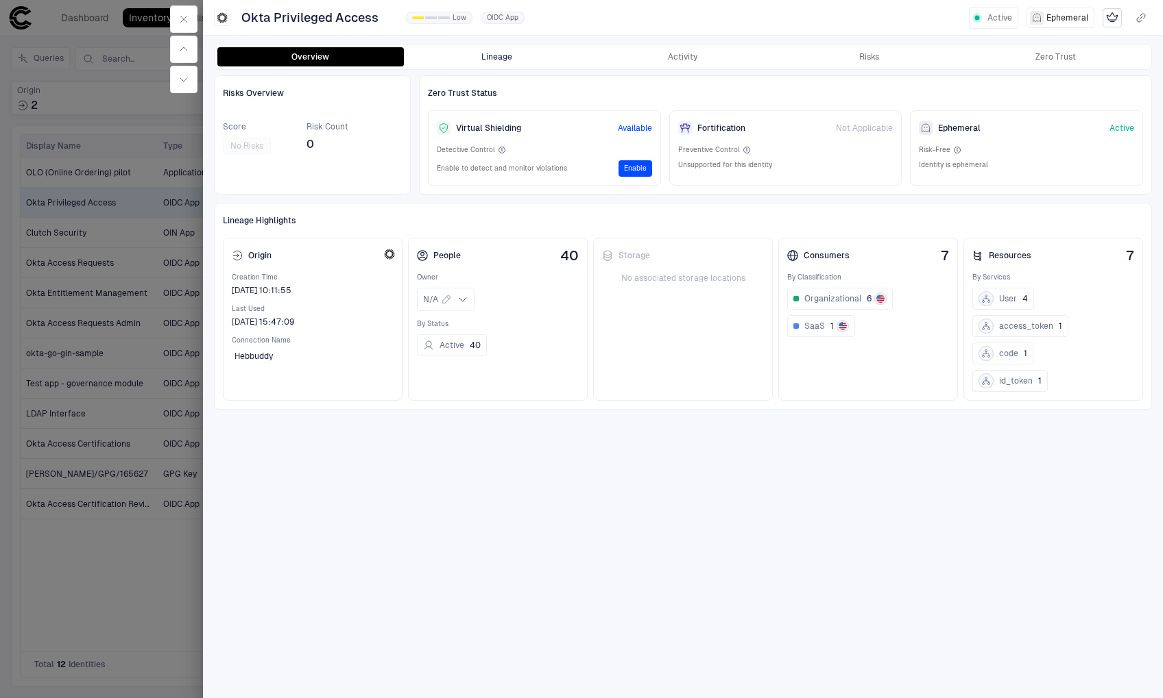
click at [489, 53] on button "Lineage" at bounding box center [497, 56] width 186 height 19
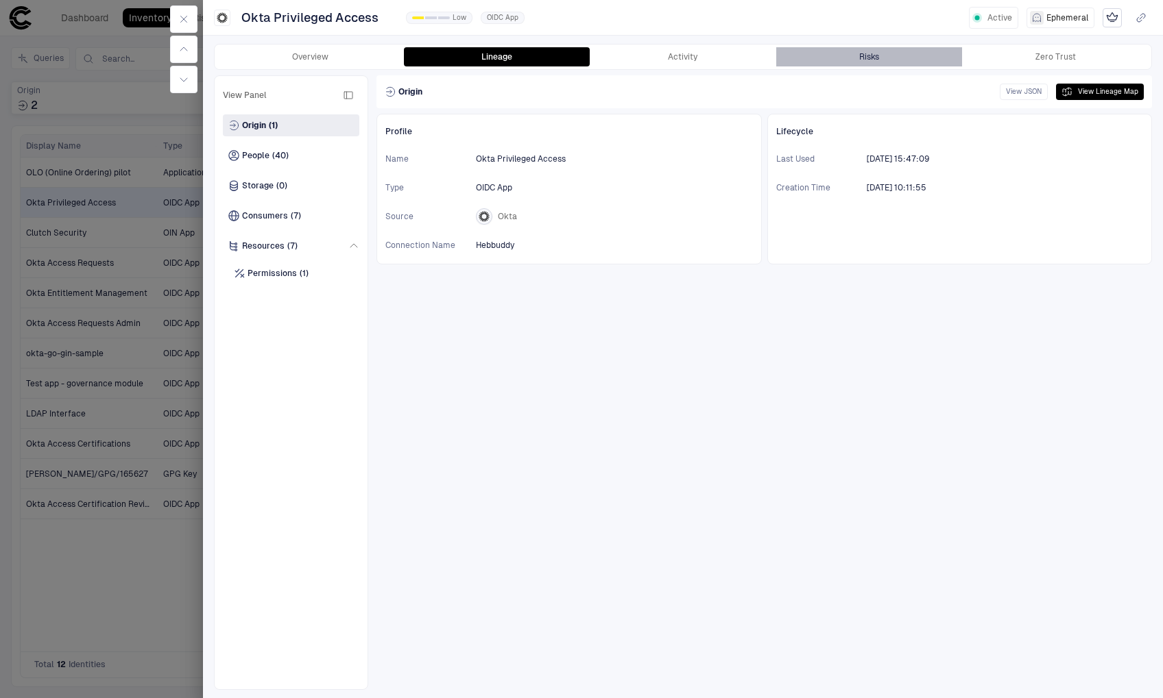
click at [874, 57] on div "Risks" at bounding box center [869, 56] width 20 height 11
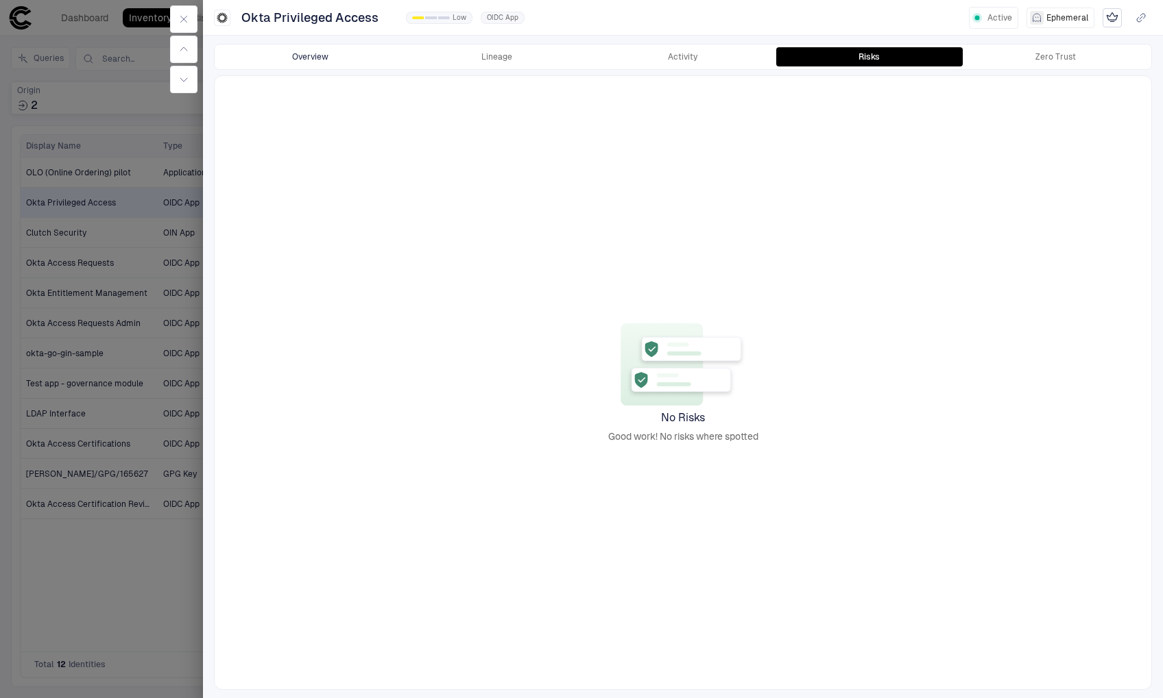
click at [315, 56] on button "Overview" at bounding box center [310, 56] width 186 height 19
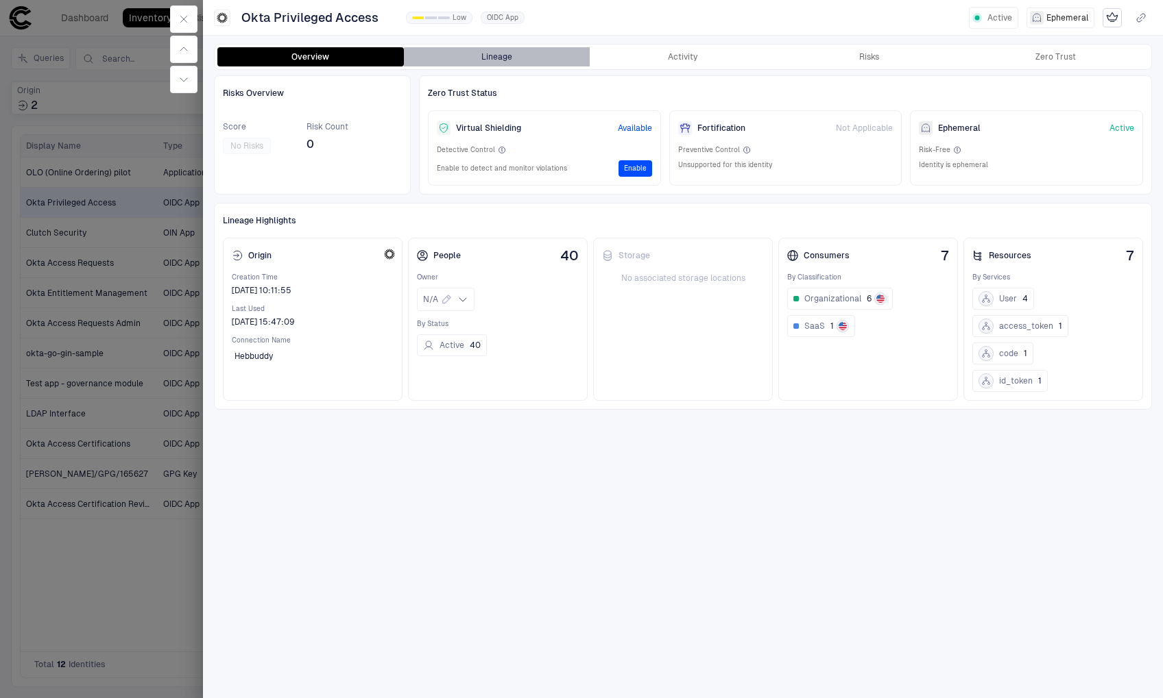
click at [530, 49] on button "Lineage" at bounding box center [497, 56] width 186 height 19
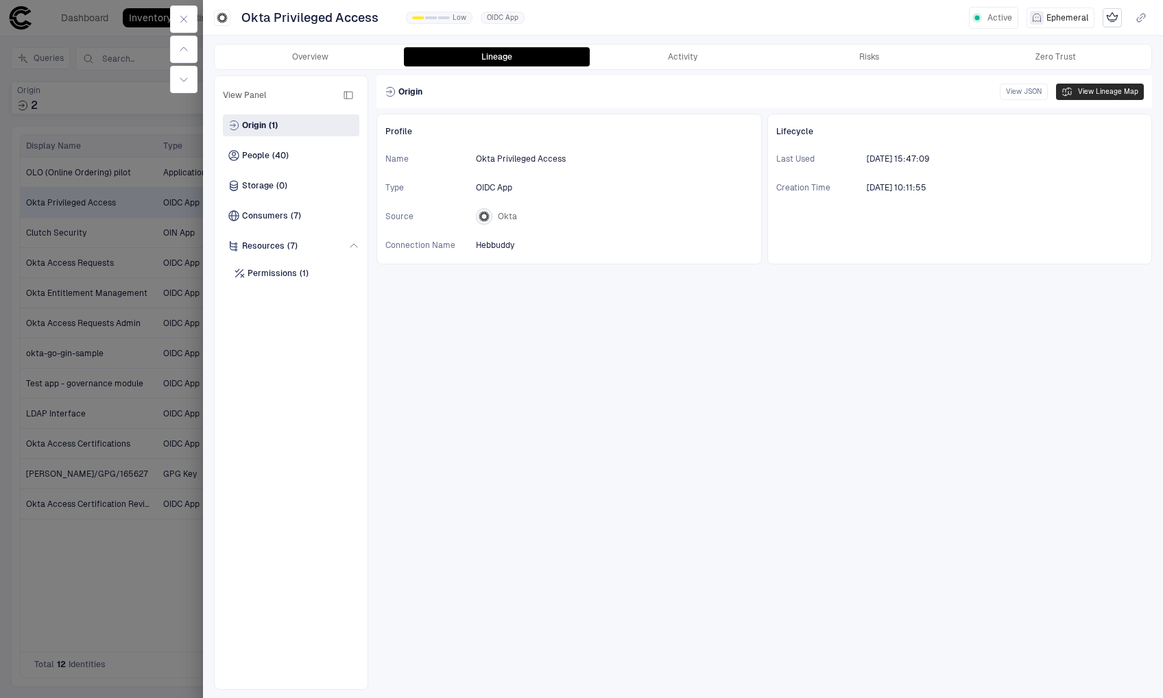
click at [1123, 93] on button "View Lineage Map" at bounding box center [1100, 92] width 88 height 16
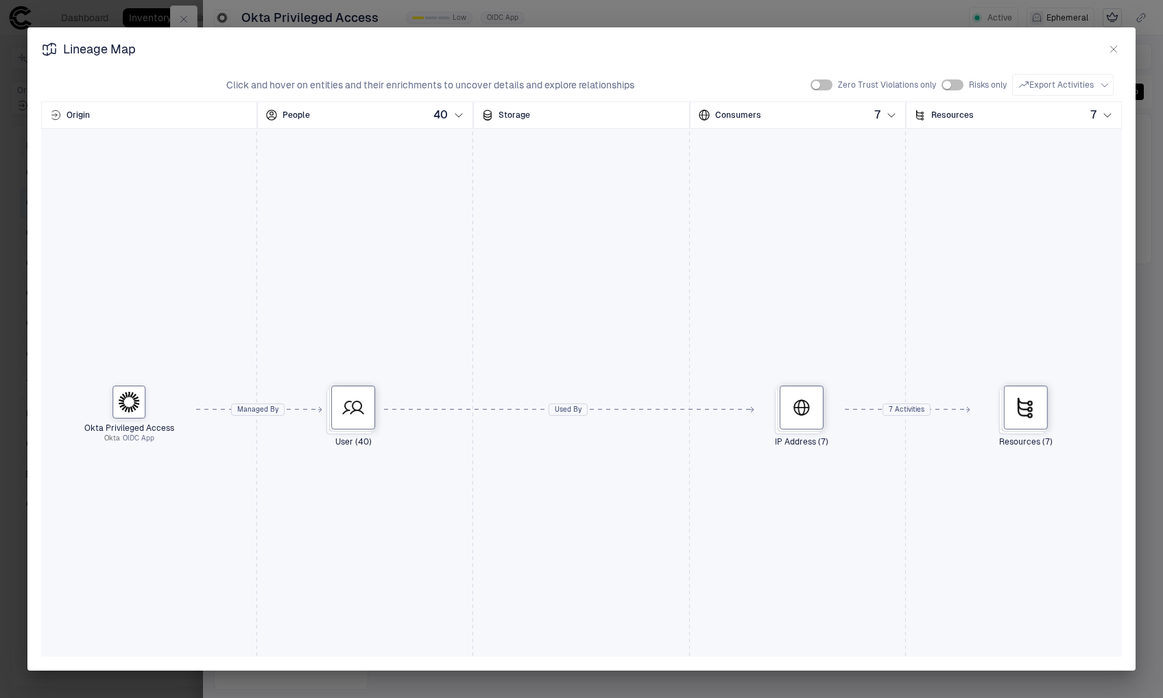
click at [1119, 50] on button "button" at bounding box center [1113, 49] width 16 height 16
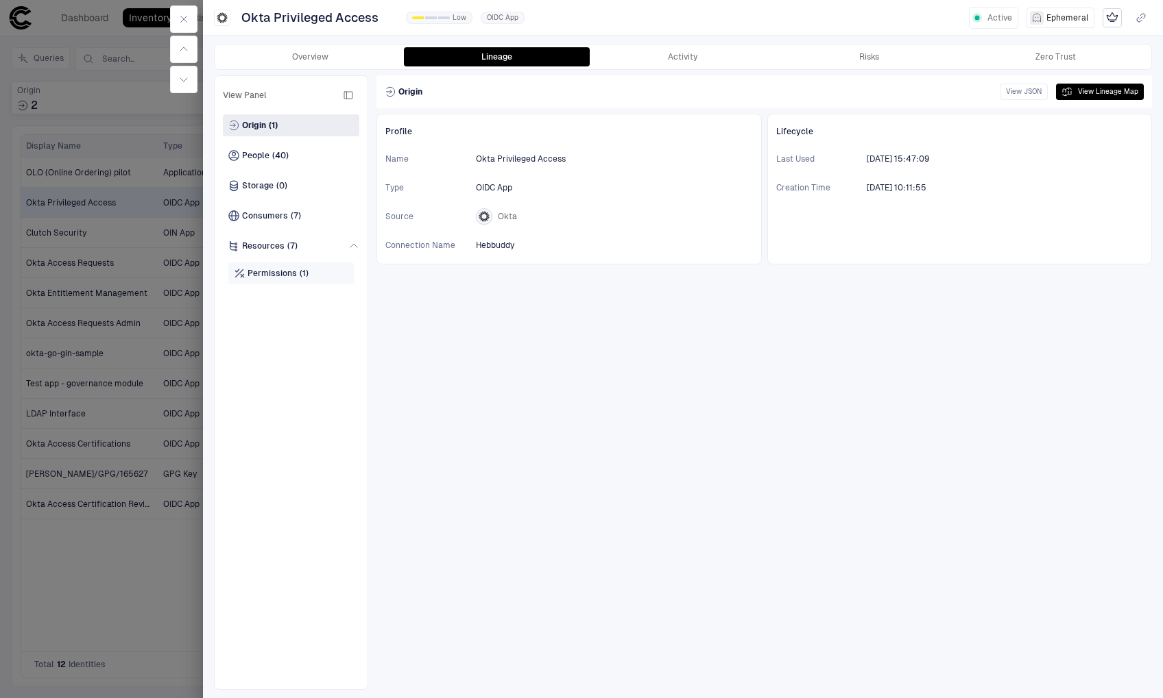
click at [280, 270] on span "Permissions" at bounding box center [271, 273] width 49 height 11
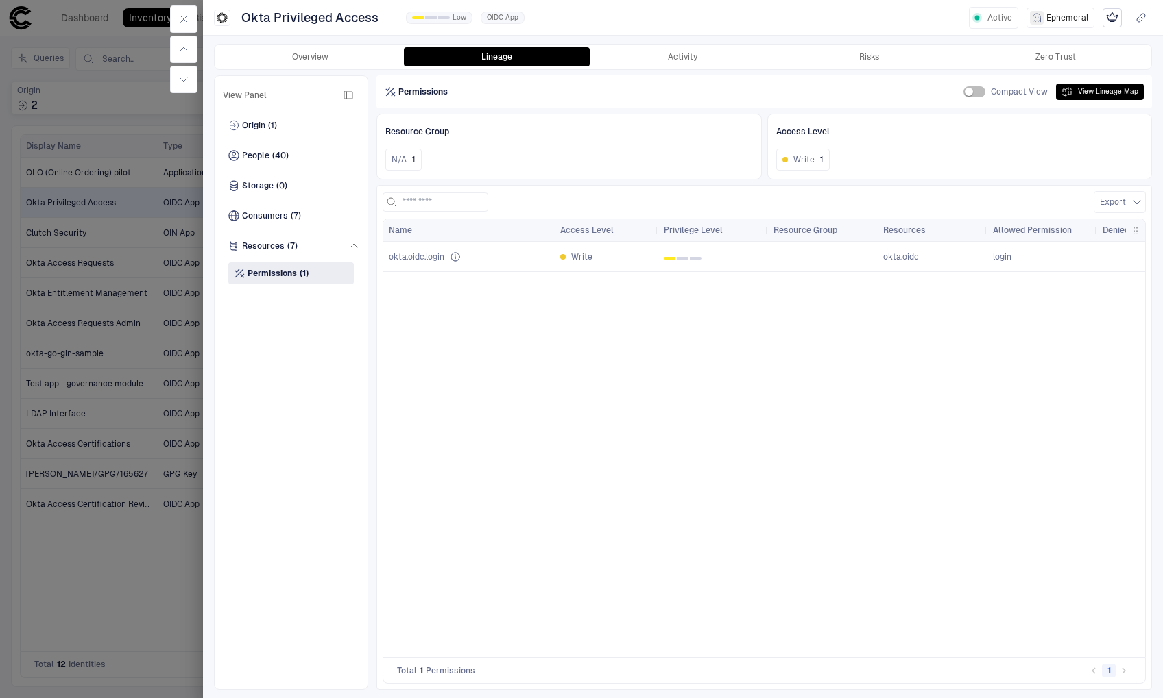
drag, startPoint x: 614, startPoint y: 230, endPoint x: 658, endPoint y: 231, distance: 43.9
click at [658, 231] on div at bounding box center [657, 230] width 5 height 22
click at [554, 232] on div "Name Access Level Privilege Level Resource Group" at bounding box center [1015, 230] width 1264 height 22
drag, startPoint x: 554, startPoint y: 232, endPoint x: 518, endPoint y: 232, distance: 36.3
click at [518, 232] on div "Name" at bounding box center [468, 230] width 171 height 22
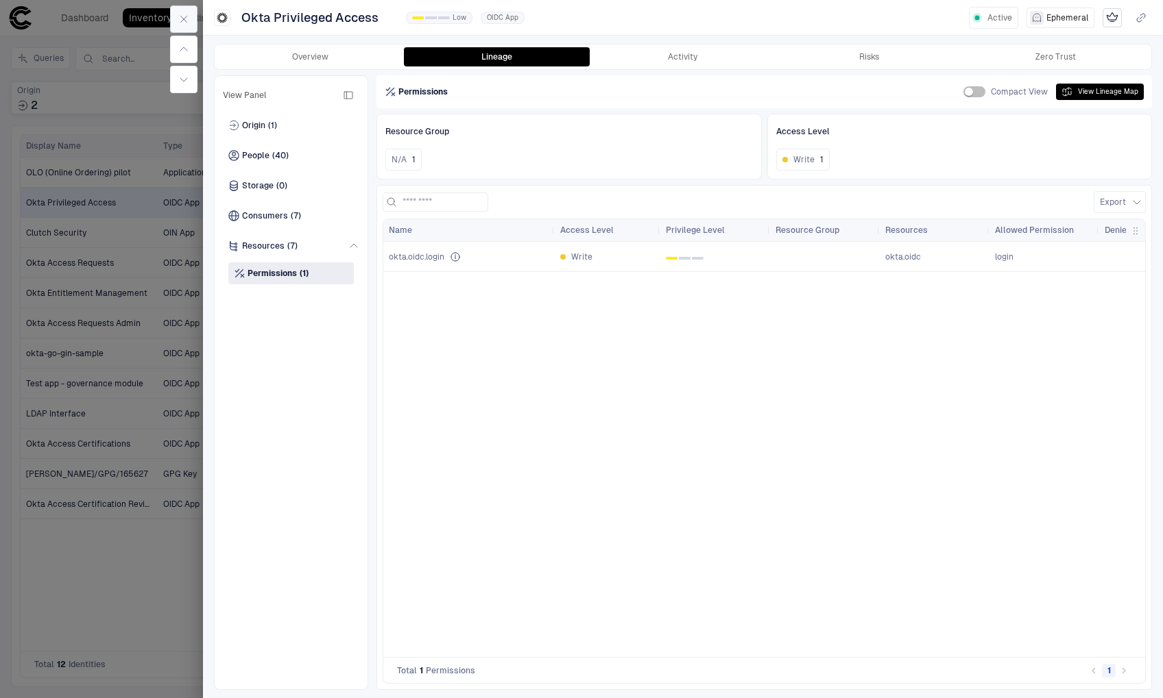
click at [184, 16] on icon "button" at bounding box center [183, 19] width 11 height 11
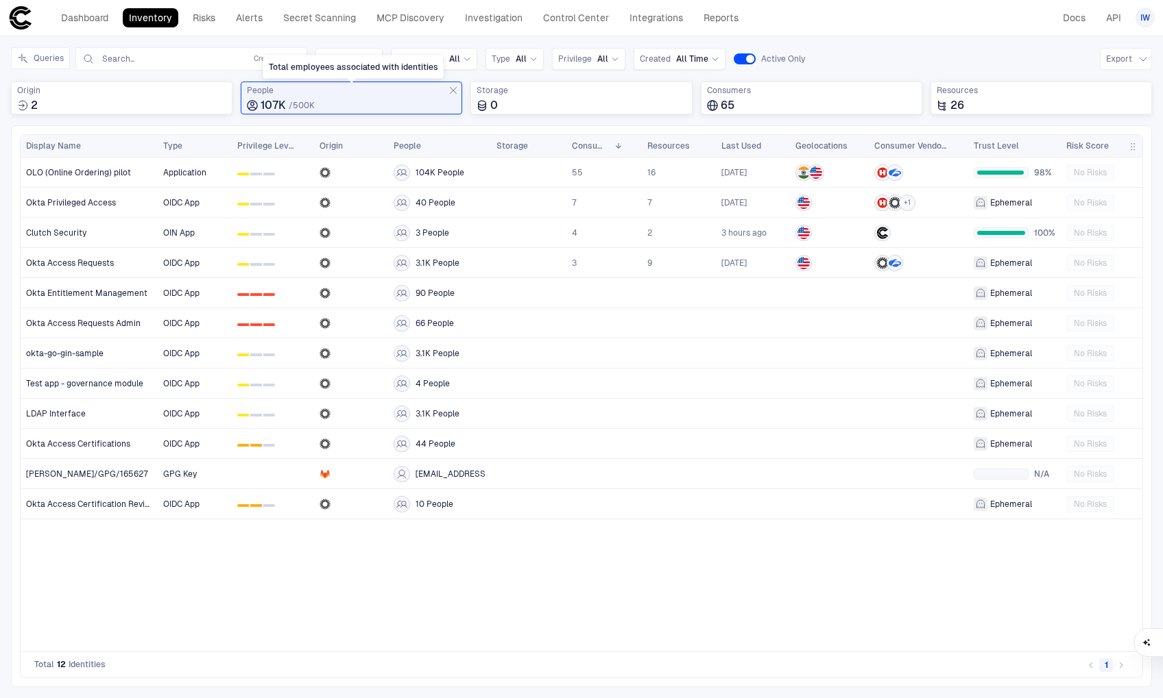
click at [459, 93] on icon "Total employees associated with identities" at bounding box center [453, 90] width 11 height 11
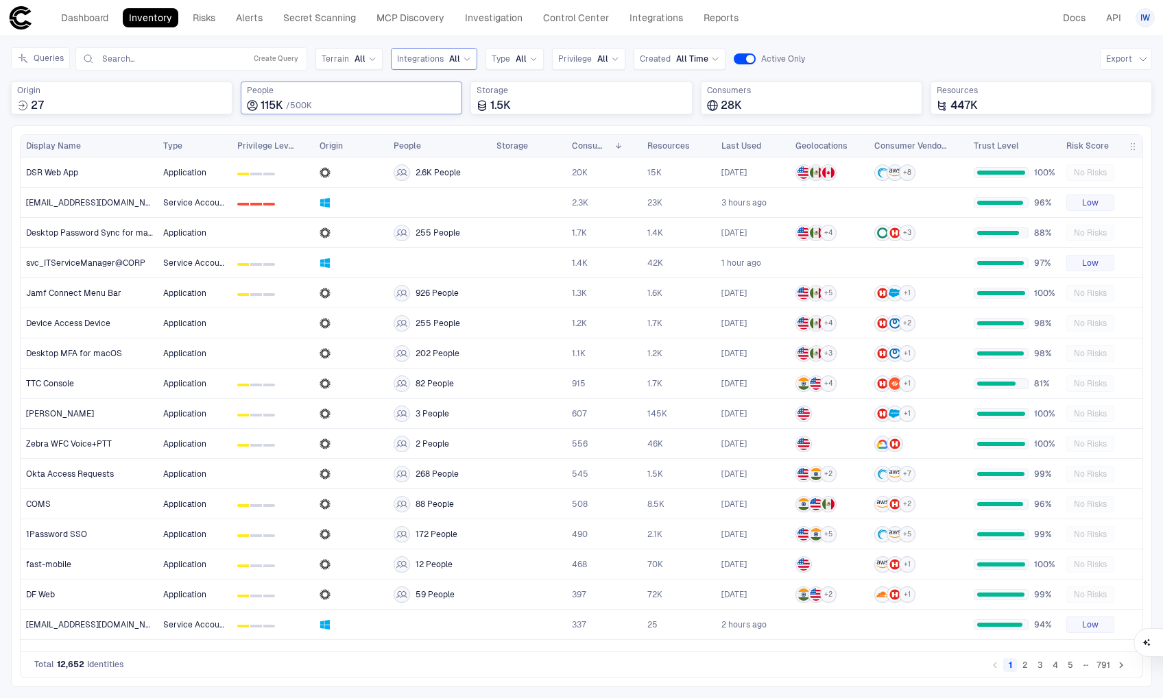
click at [412, 61] on span "Integrations" at bounding box center [420, 58] width 47 height 11
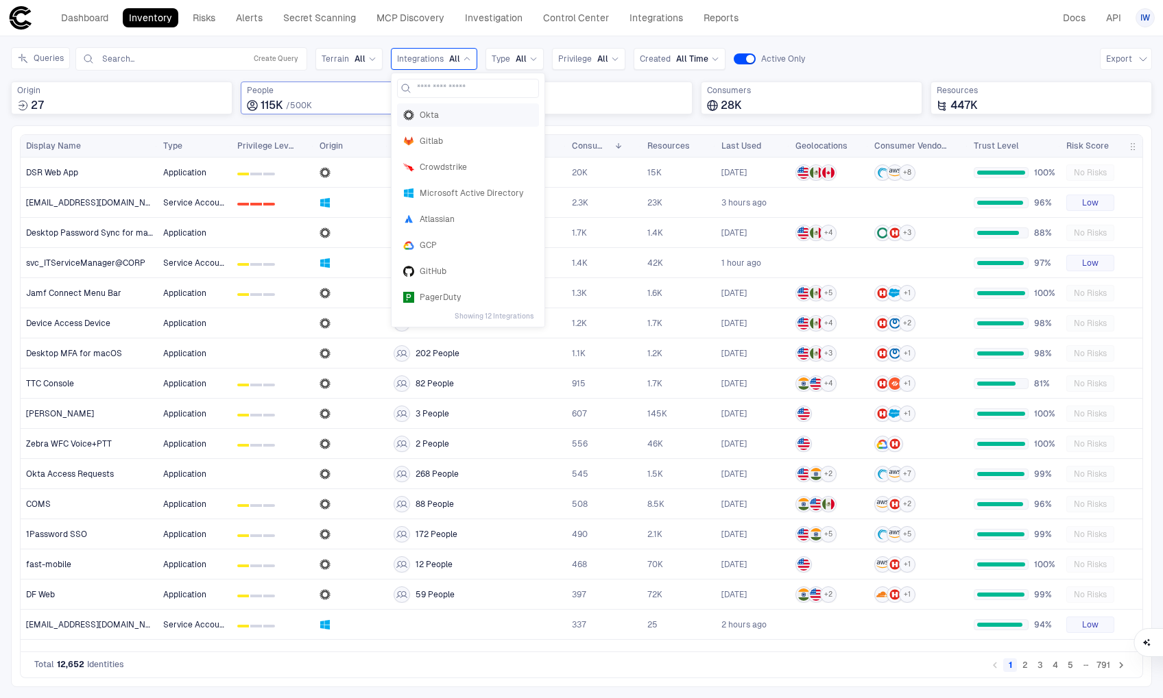
click at [437, 108] on div "Okta" at bounding box center [468, 115] width 142 height 23
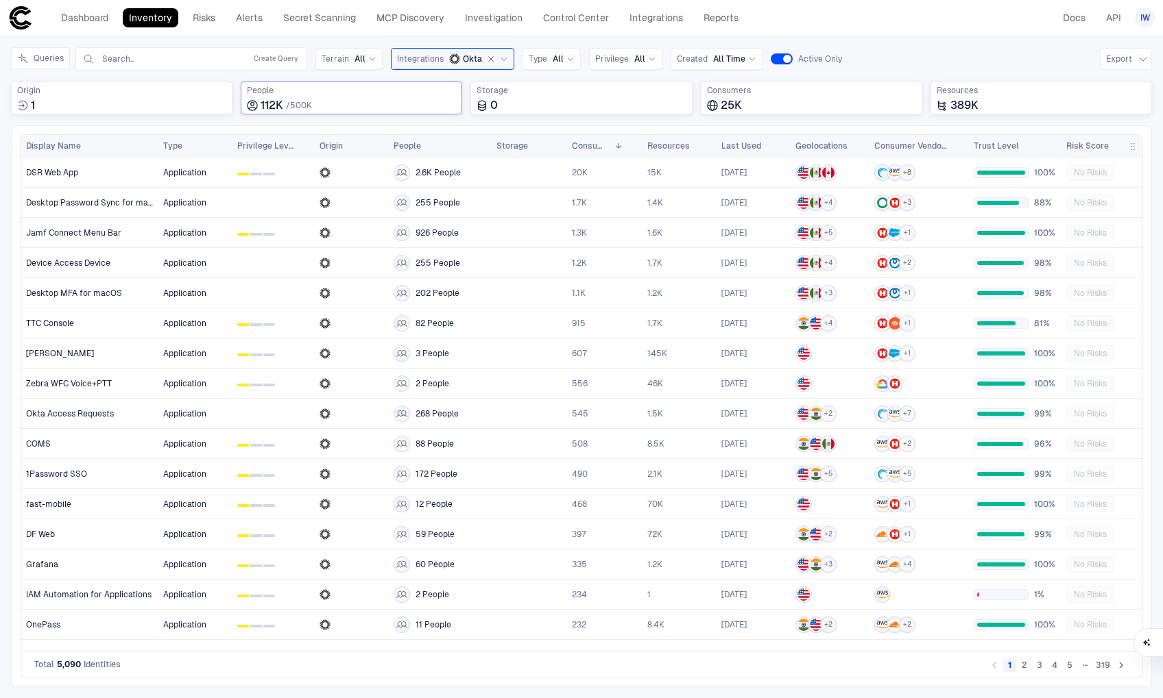
click at [1025, 670] on button "2" at bounding box center [1024, 666] width 14 height 14
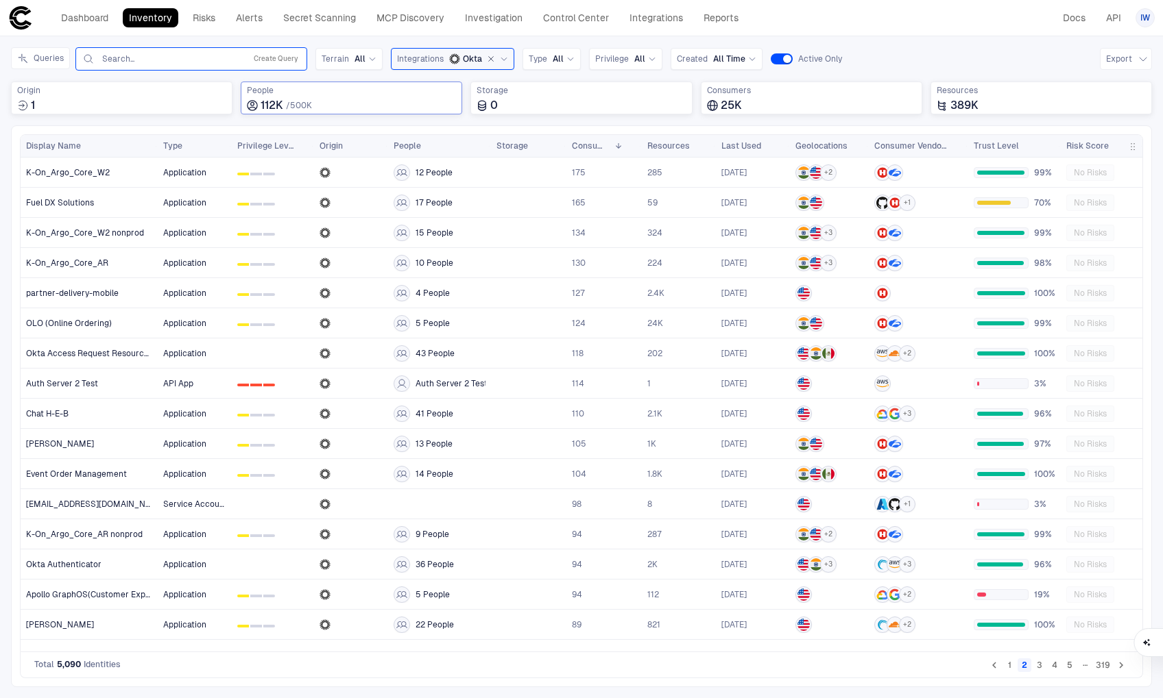
click at [174, 55] on input "text" at bounding box center [170, 58] width 139 height 11
paste input "**********"
type input "**********"
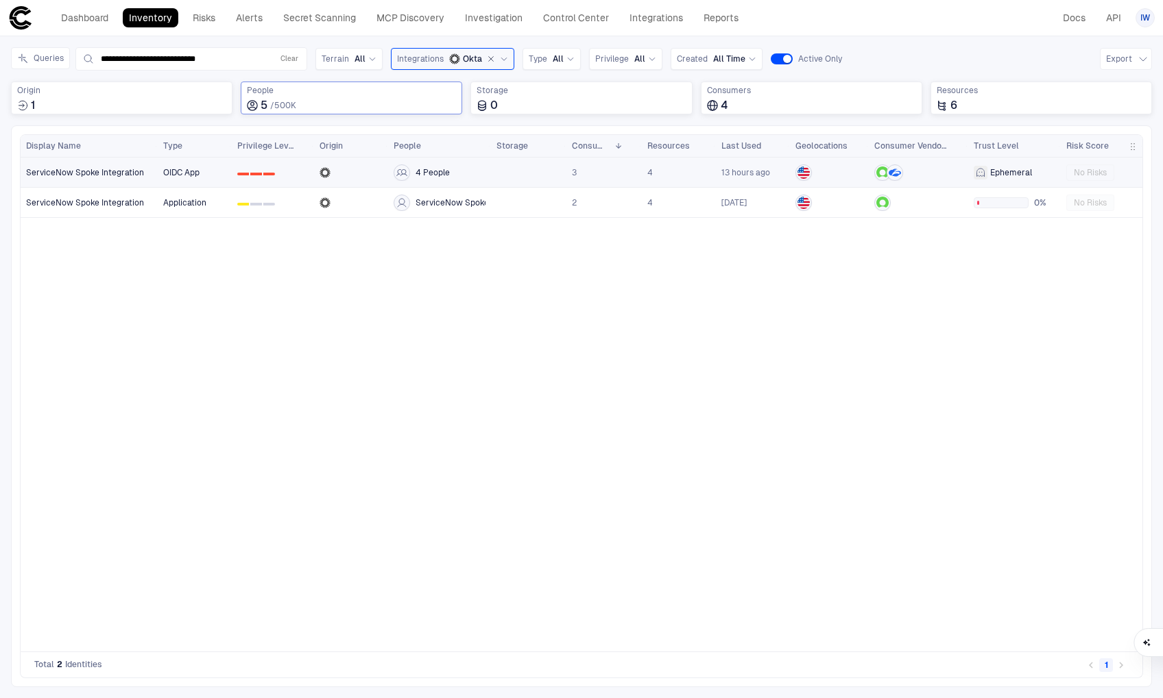
click at [114, 172] on span "ServiceNow Spoke Integration" at bounding box center [85, 172] width 118 height 11
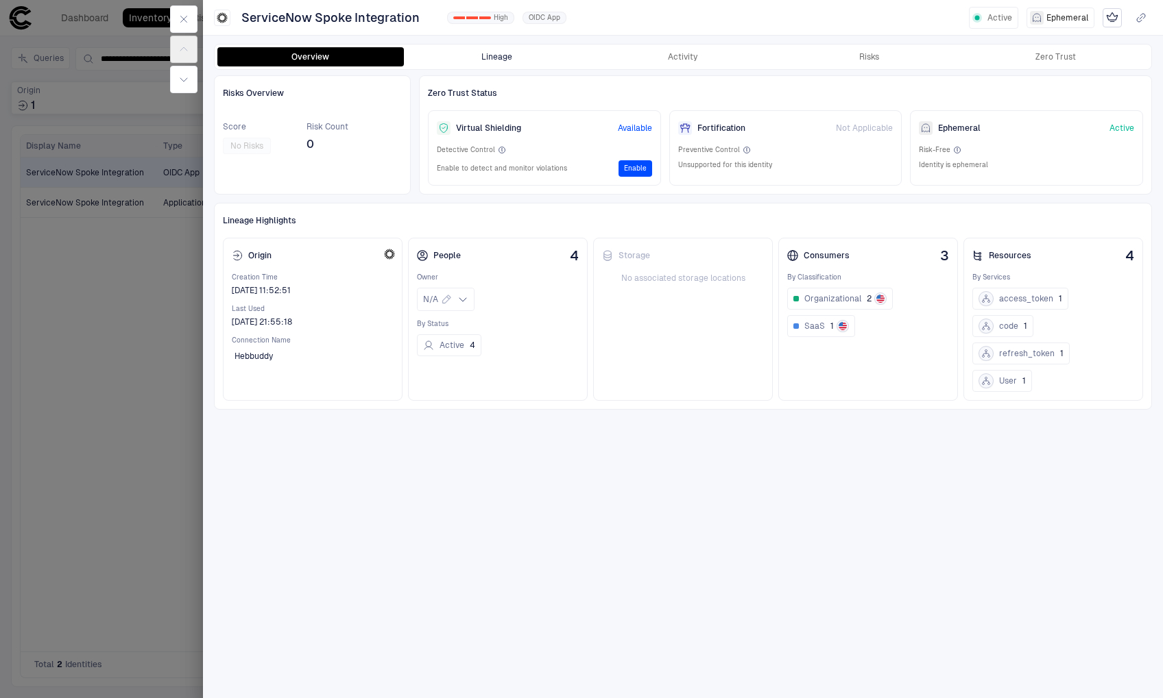
click at [519, 56] on button "Lineage" at bounding box center [497, 56] width 186 height 19
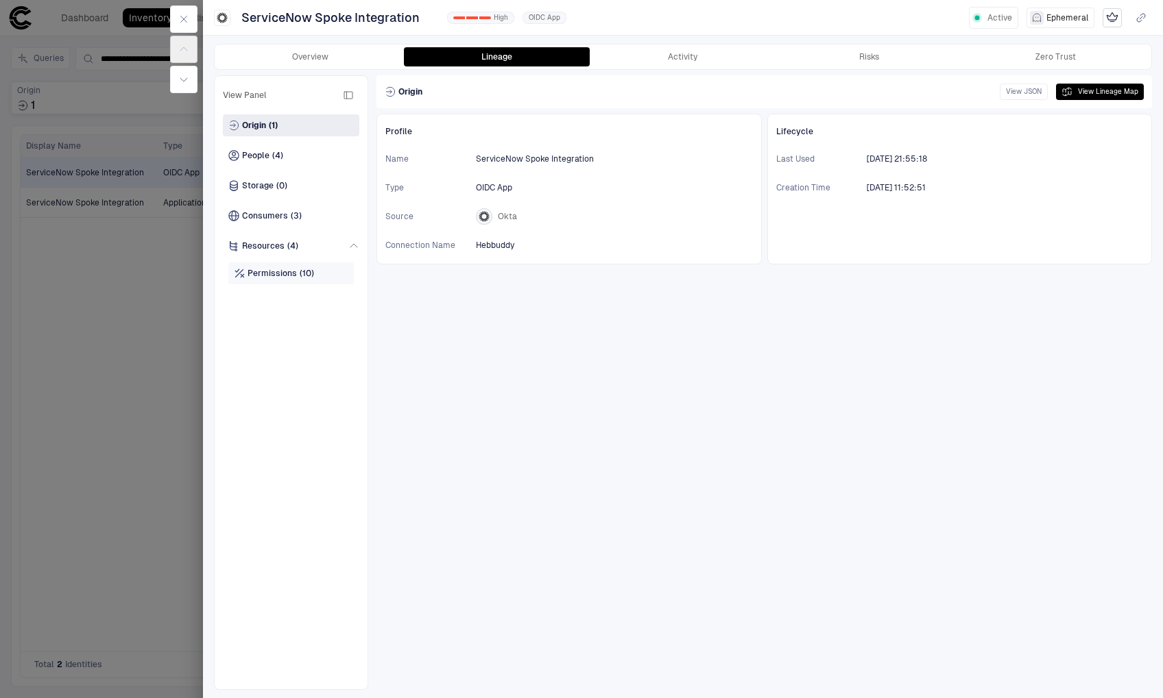
click at [291, 269] on span "Permissions" at bounding box center [271, 273] width 49 height 11
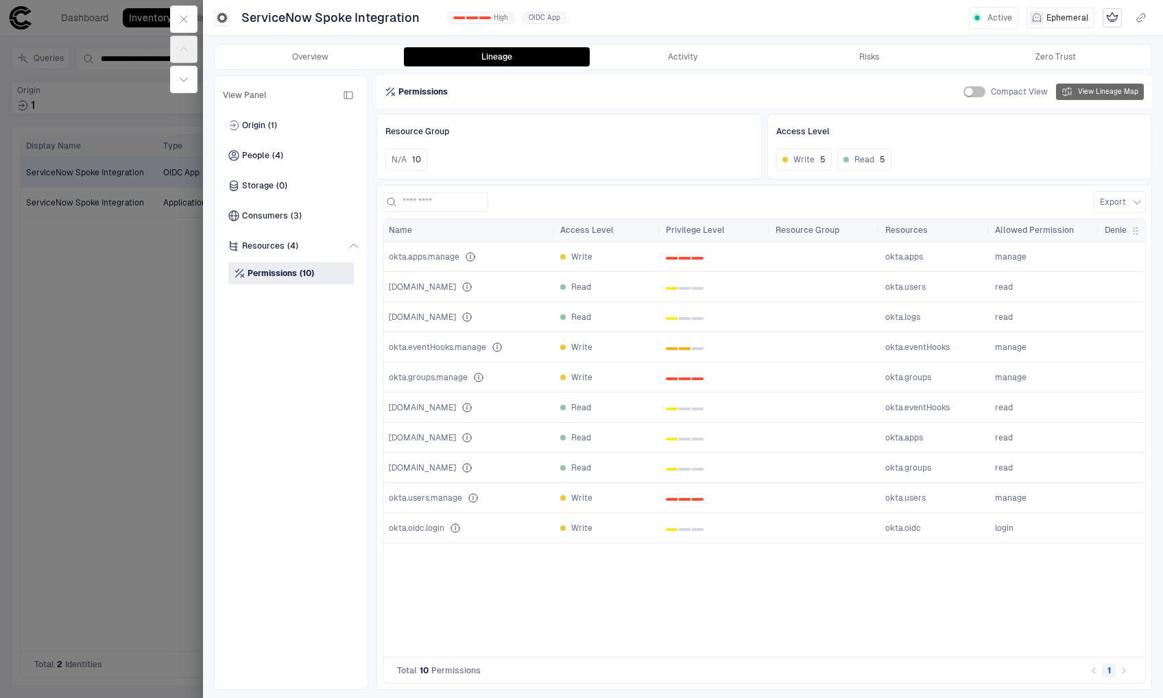
click at [1115, 94] on button "View Lineage Map" at bounding box center [1100, 92] width 88 height 16
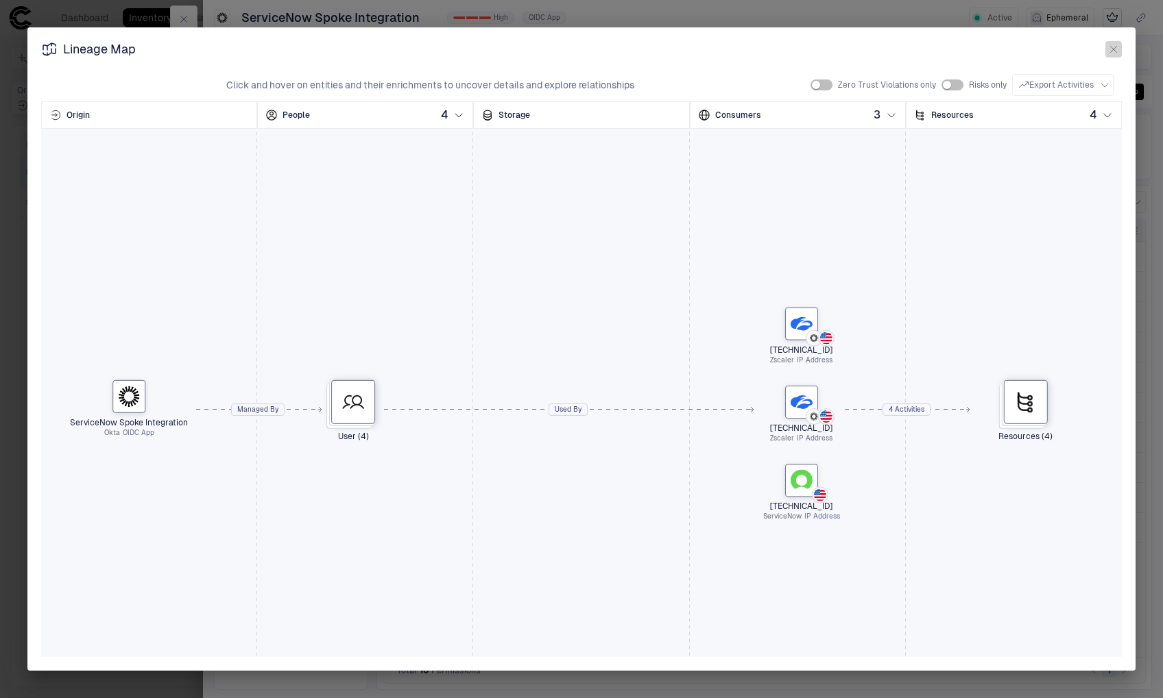
click at [1119, 43] on button "button" at bounding box center [1113, 49] width 16 height 16
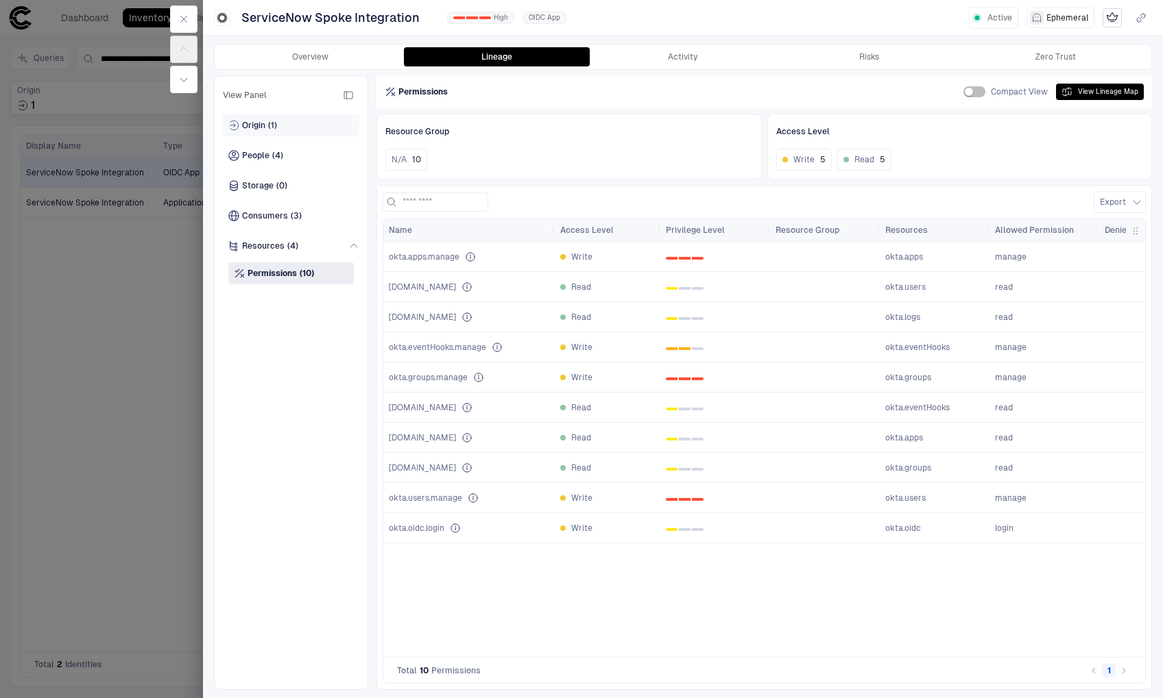
click at [242, 124] on span "Origin" at bounding box center [253, 125] width 23 height 11
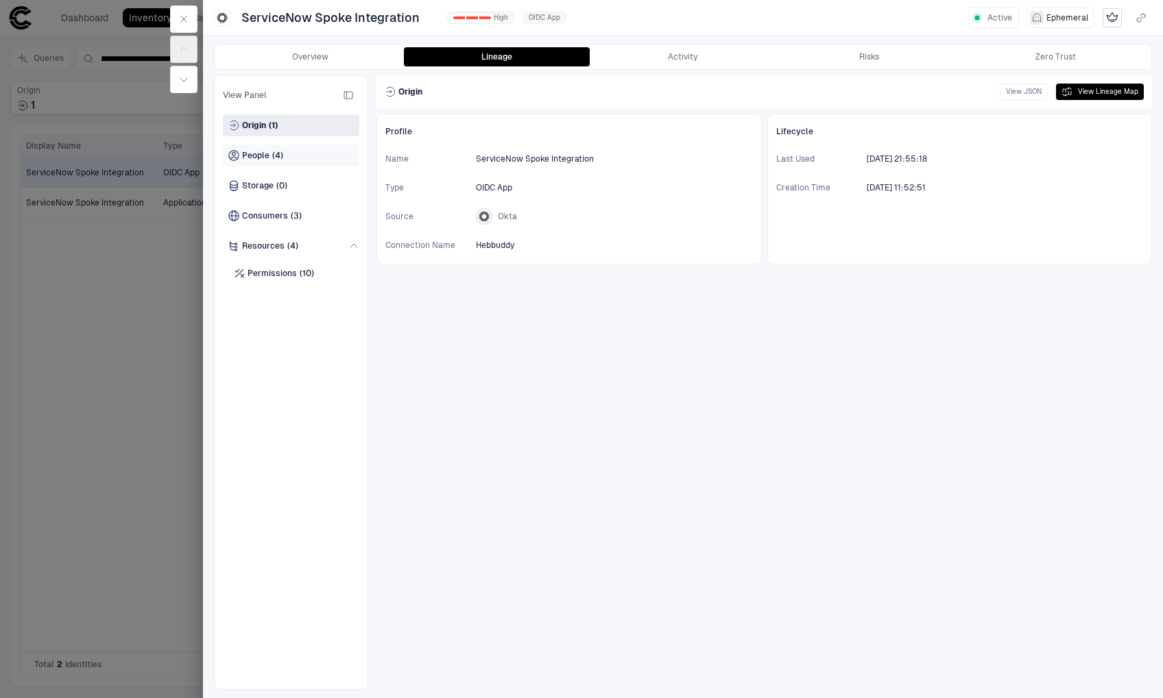
click at [281, 156] on span "(4)" at bounding box center [277, 155] width 11 height 11
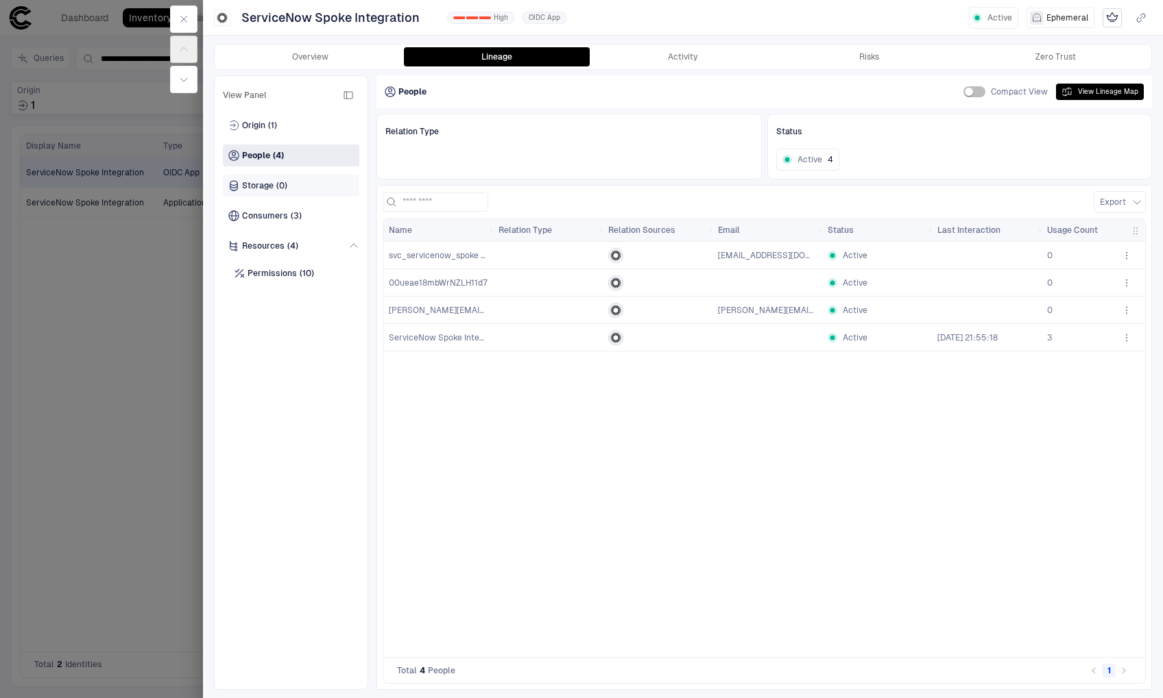
click at [291, 190] on div "Storage (0)" at bounding box center [291, 186] width 136 height 22
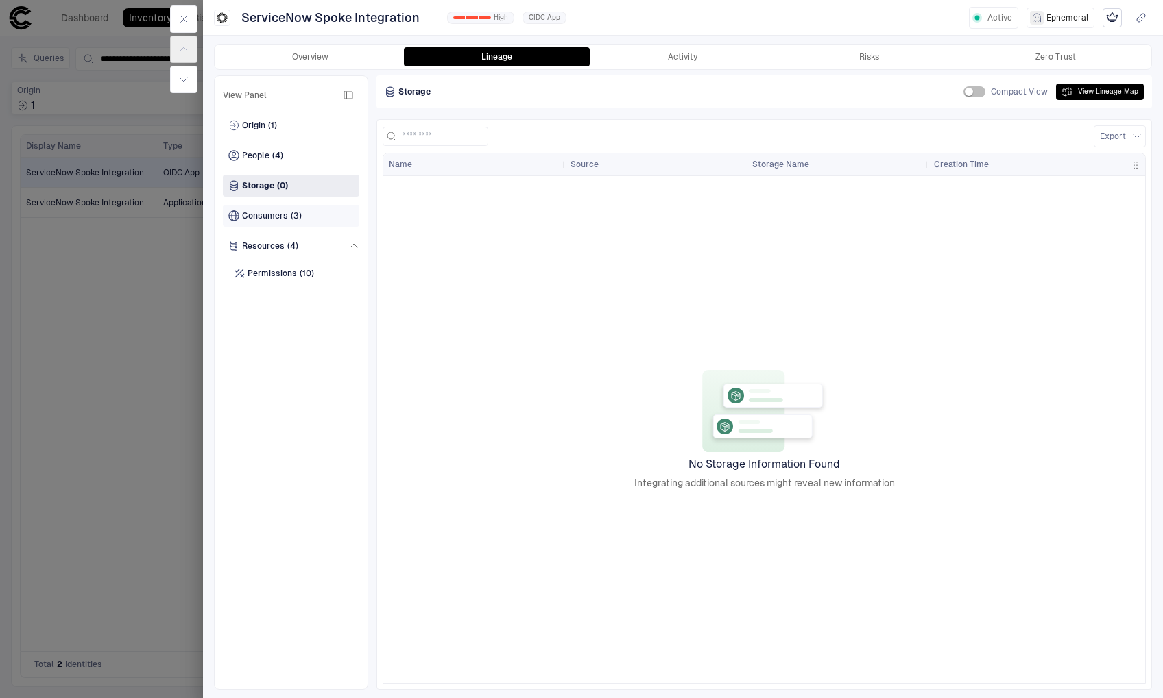
click at [295, 225] on div "Consumers (3)" at bounding box center [291, 216] width 136 height 22
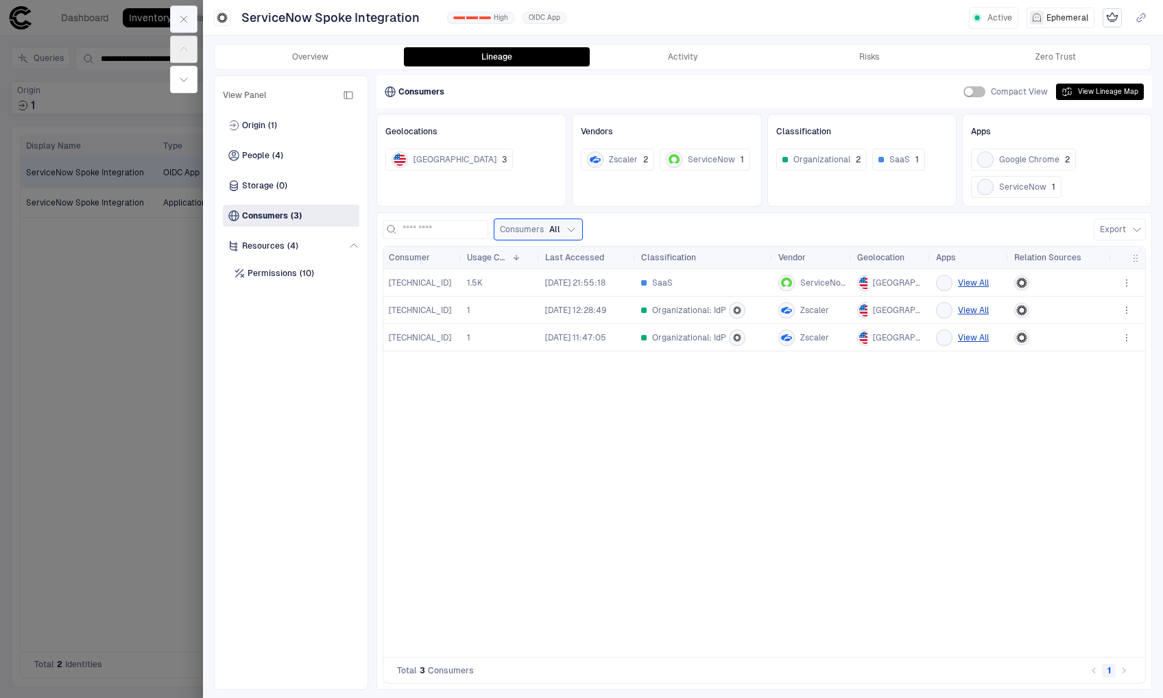
click at [191, 23] on button "button" at bounding box center [183, 18] width 27 height 27
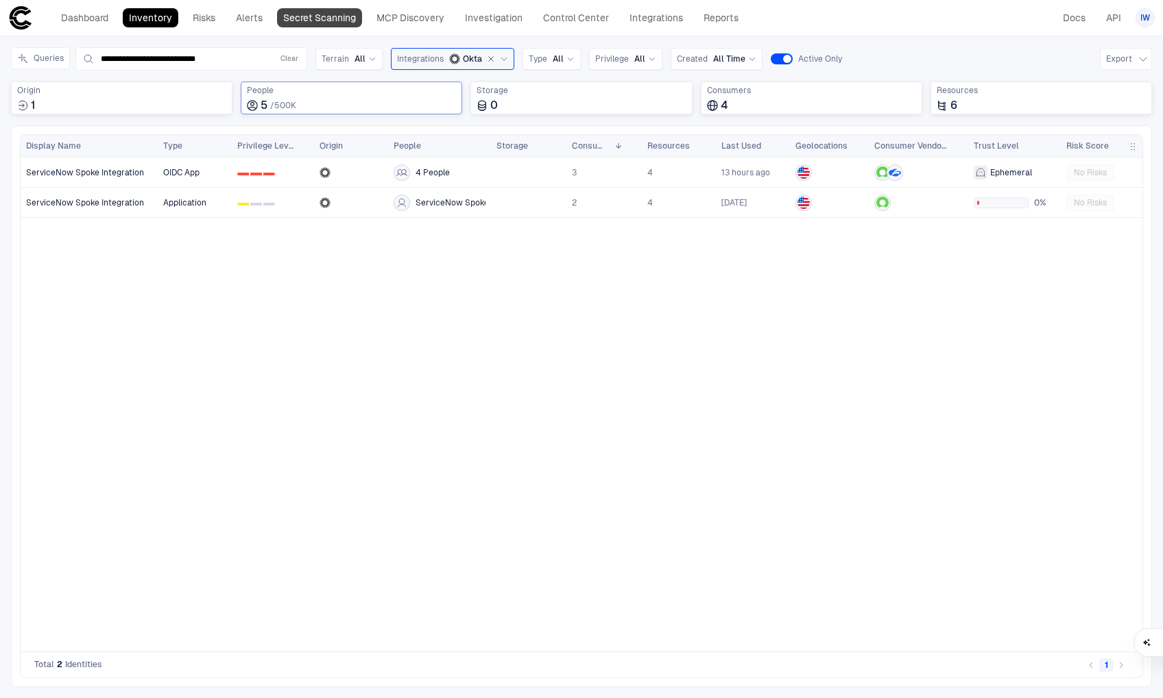
click at [346, 20] on link "Secret Scanning" at bounding box center [319, 17] width 85 height 19
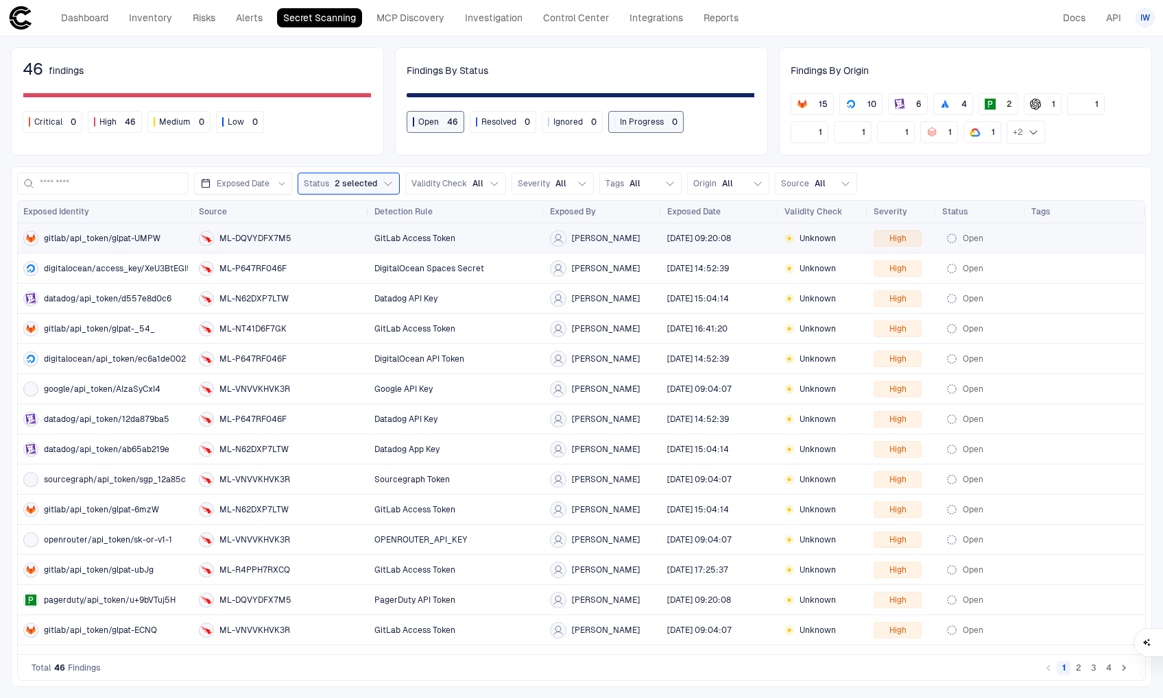
click at [121, 231] on div "gitlab/api_token/glpat-UMPW" at bounding box center [105, 238] width 165 height 15
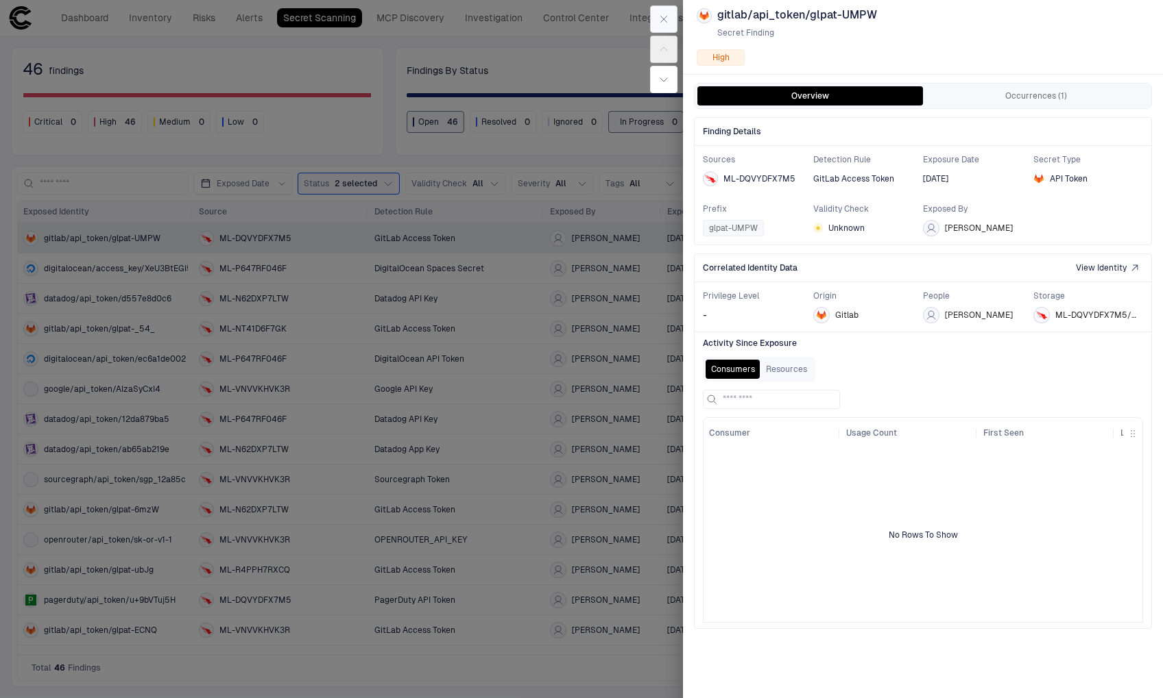
click at [666, 13] on button "button" at bounding box center [663, 18] width 27 height 27
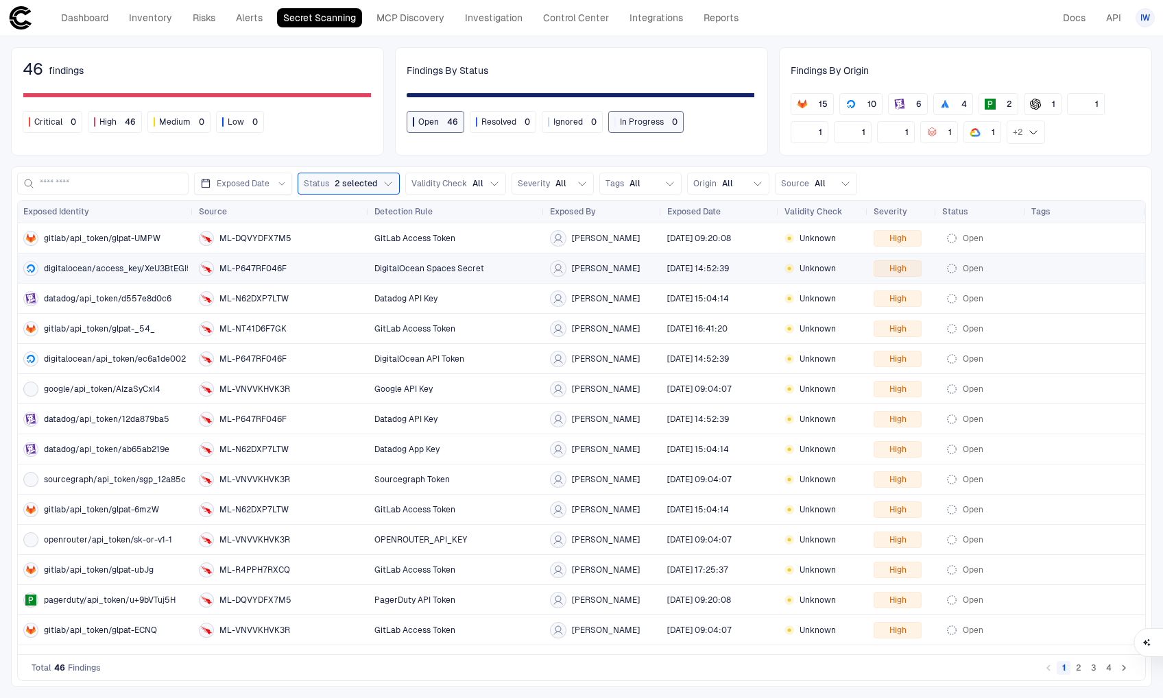
click at [139, 273] on div "digitalocean/access_key/XeU3BtEGI5" at bounding box center [105, 268] width 165 height 15
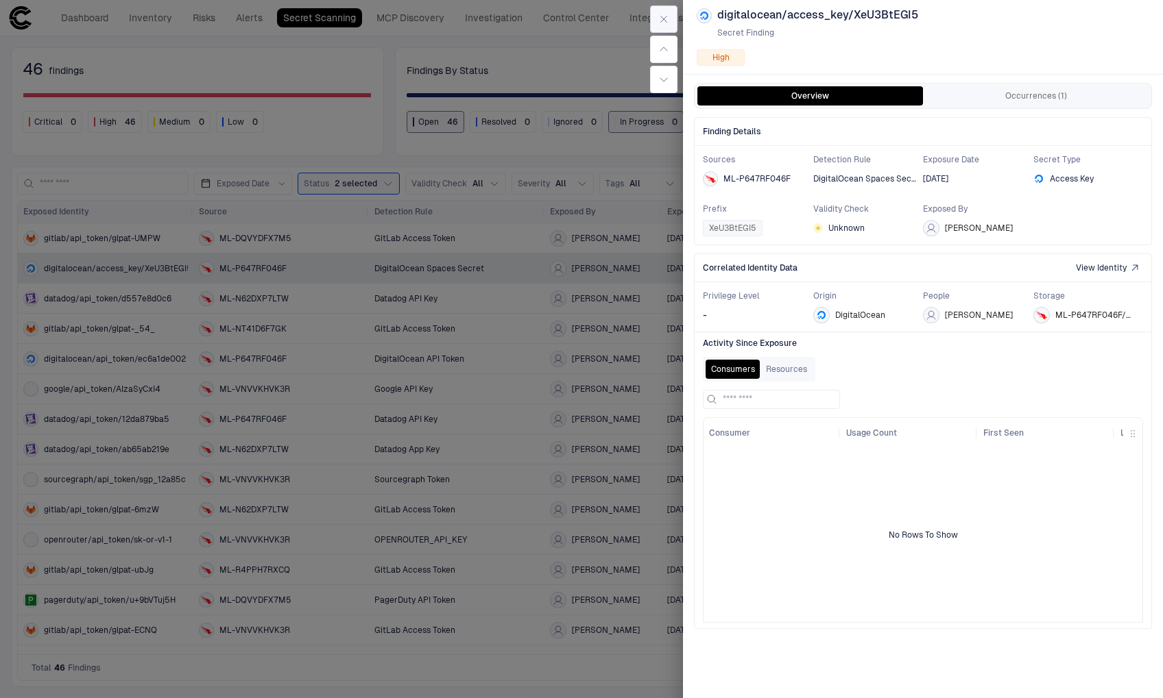
click at [666, 23] on icon "button" at bounding box center [663, 19] width 11 height 11
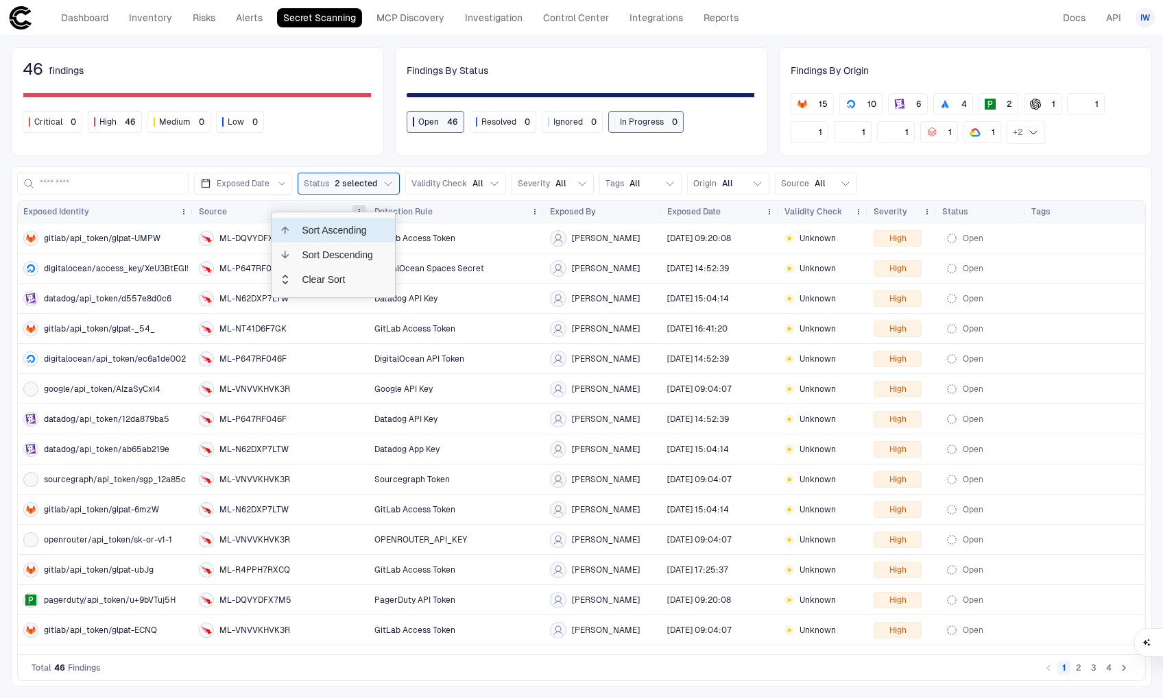
click at [361, 208] on span at bounding box center [359, 212] width 8 height 8
click at [1071, 187] on div "Exposed Date Status 2 selected Validity Check All Severity All Tags All Origin …" at bounding box center [581, 184] width 1128 height 22
click at [329, 335] on div "ML-NT41D6F7GK" at bounding box center [281, 328] width 165 height 15
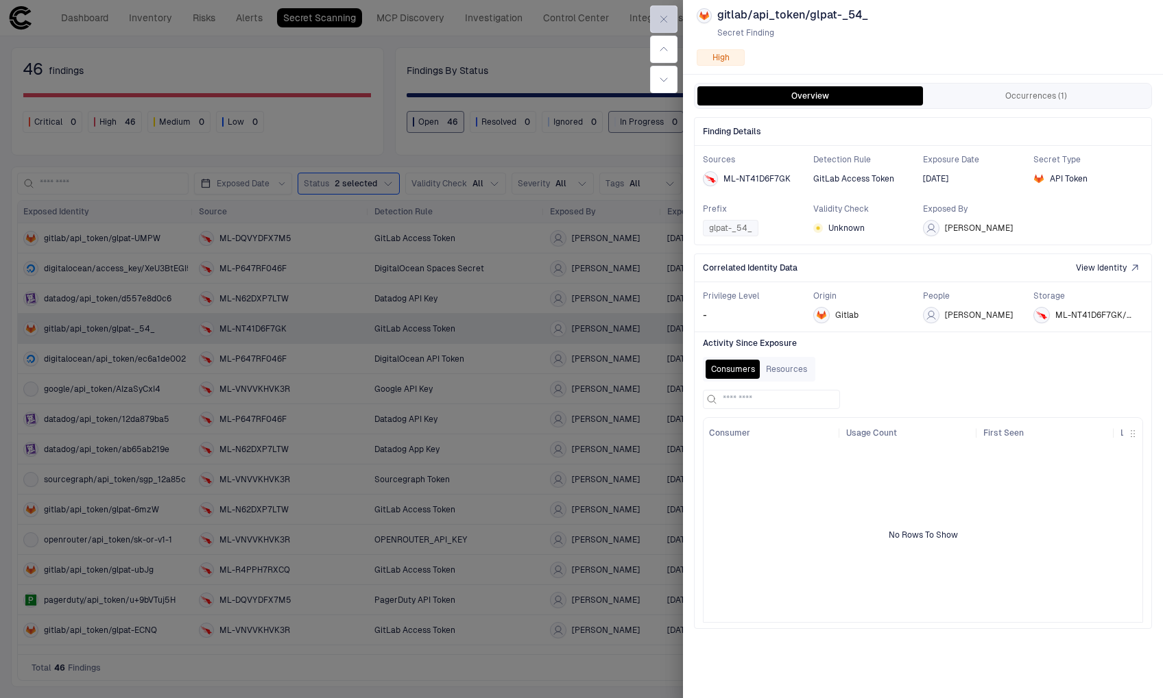
click at [666, 25] on button "button" at bounding box center [663, 18] width 27 height 27
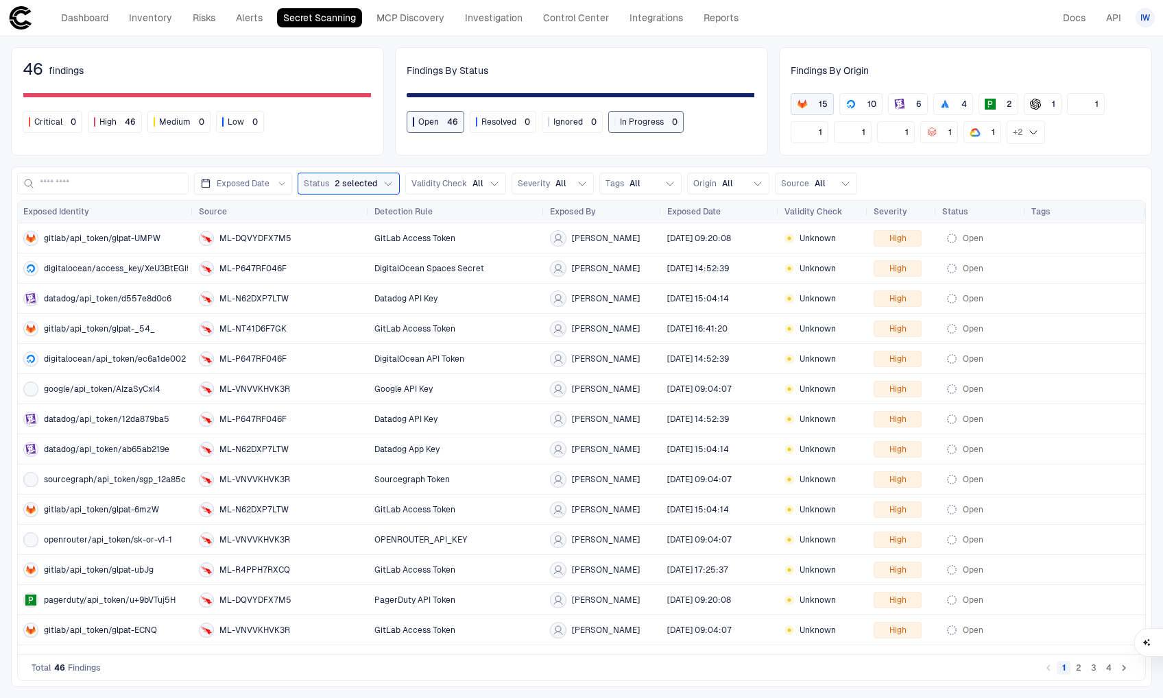
click at [816, 106] on div "15" at bounding box center [811, 104] width 31 height 11
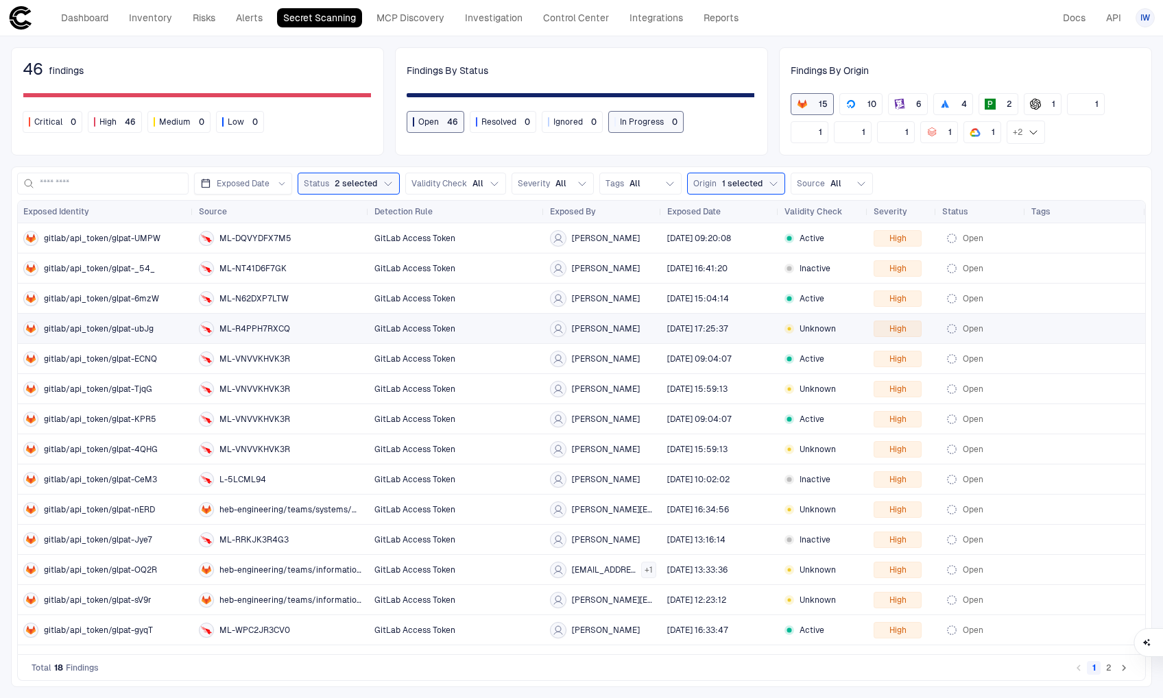
click at [112, 335] on div "gitlab/api_token/glpat-ubJg" at bounding box center [105, 329] width 165 height 28
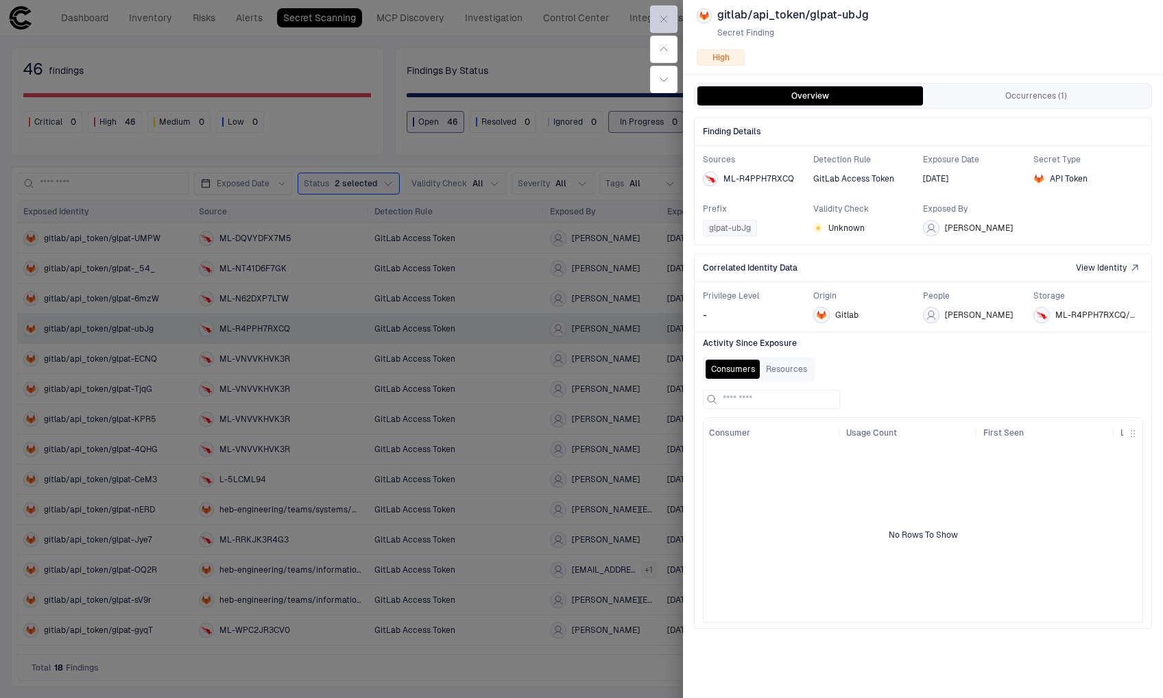
click at [673, 26] on button "button" at bounding box center [663, 18] width 27 height 27
